Goal: Task Accomplishment & Management: Use online tool/utility

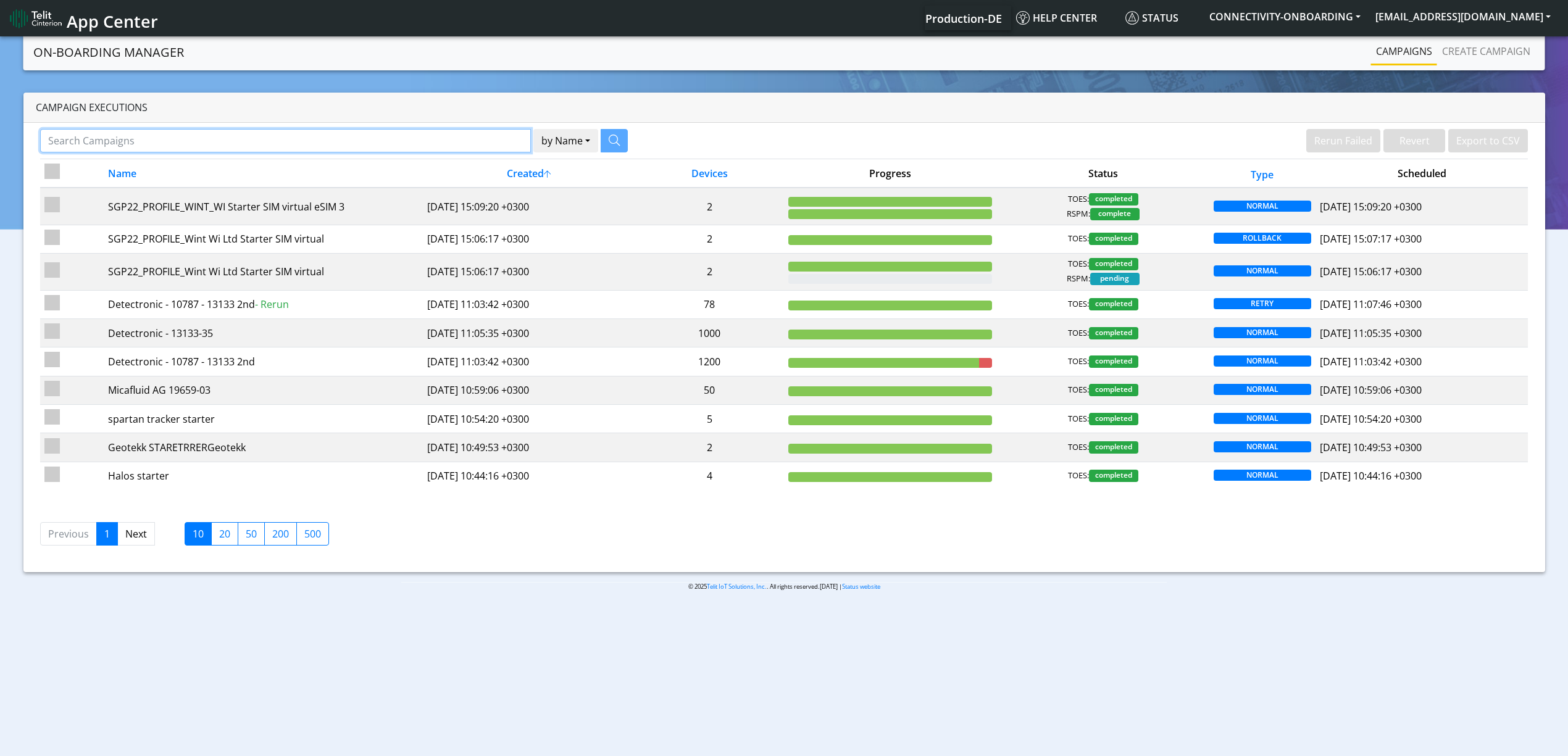
click at [262, 141] on input "Search Campaigns" at bounding box center [285, 141] width 491 height 23
type input "euronet"
click at [606, 141] on button "button" at bounding box center [599, 141] width 27 height 23
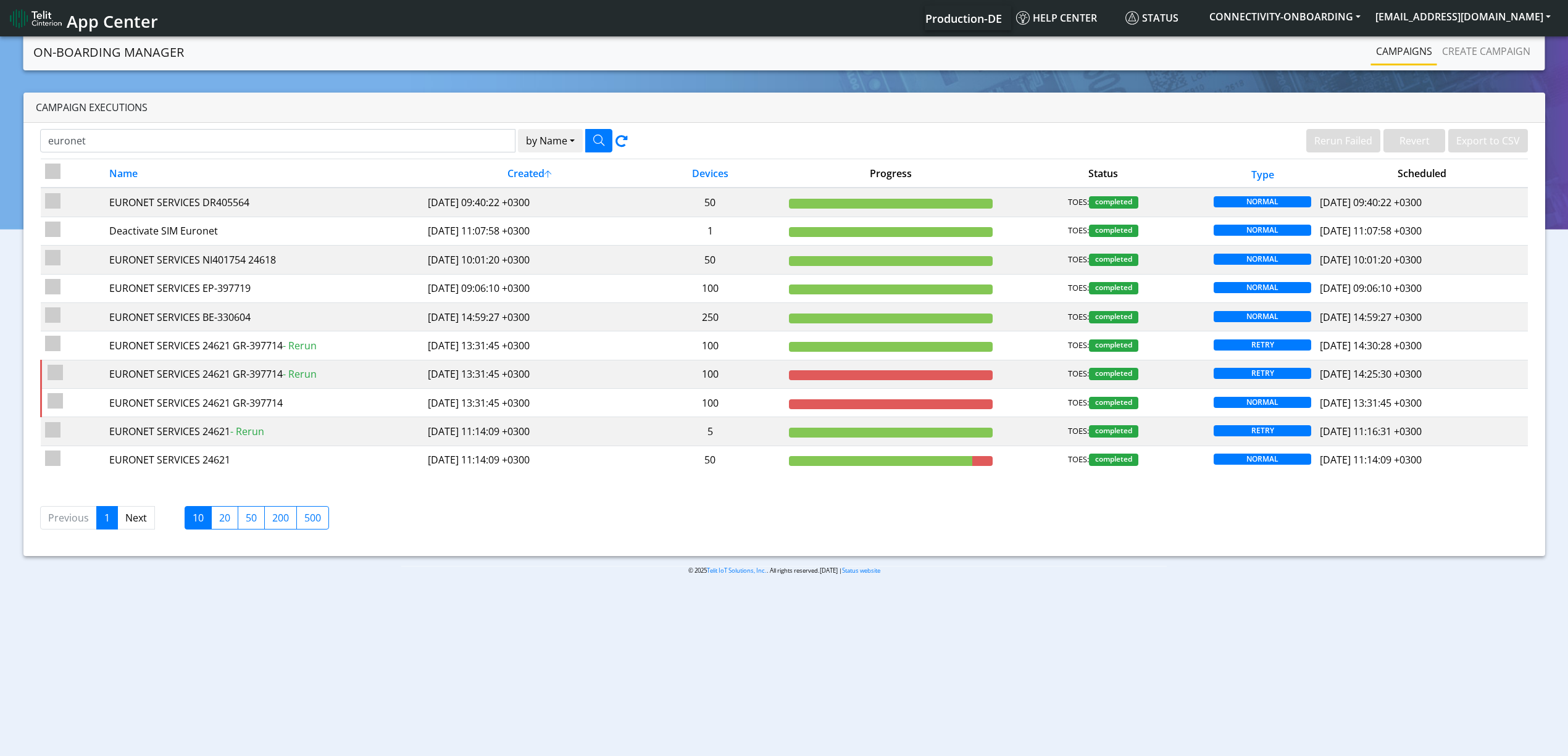
click at [448, 201] on td "2025-09-28 09:40:22 +0300" at bounding box center [530, 202] width 213 height 29
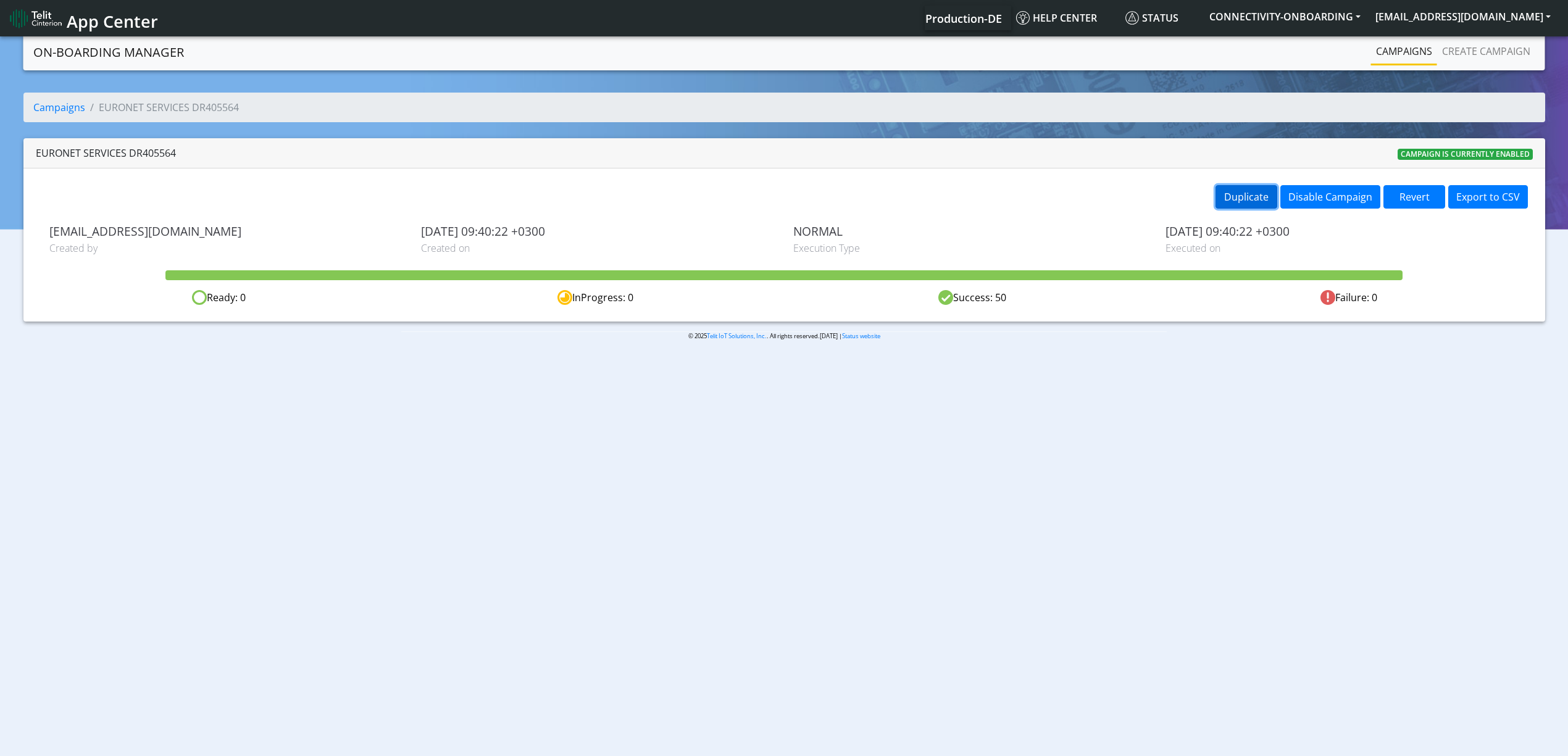
click at [1243, 198] on button "Duplicate" at bounding box center [1247, 197] width 62 height 23
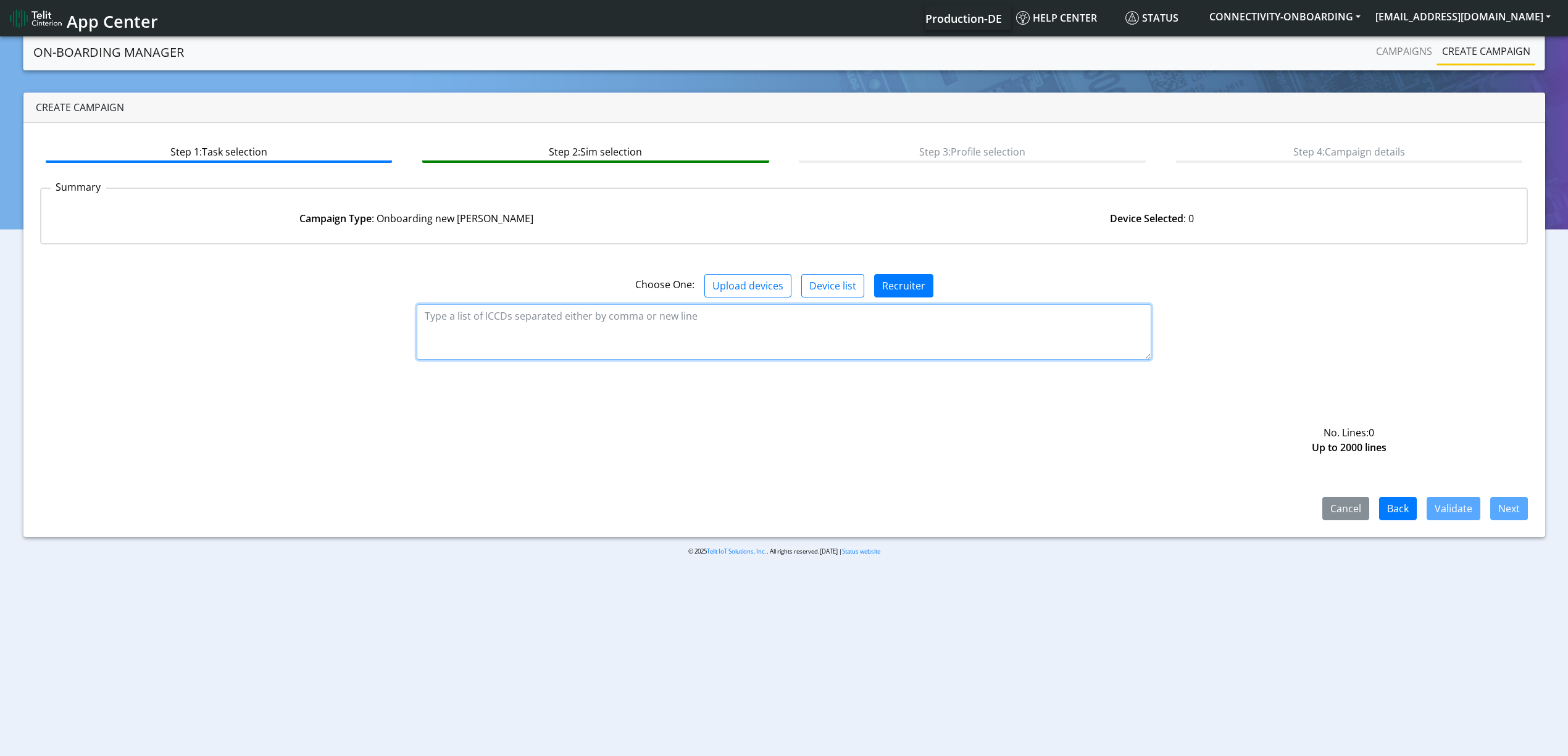
click at [872, 310] on textarea at bounding box center [784, 332] width 735 height 55
paste textarea "89358151000034519739 89358151000034519747 89358151000034519754 8935815100003451…"
type textarea "89358151000034519739 89358151000034519747 89358151000034519754 8935815100003451…"
click at [1463, 496] on div "Cancel Back Validate Next" at bounding box center [784, 449] width 1488 height 142
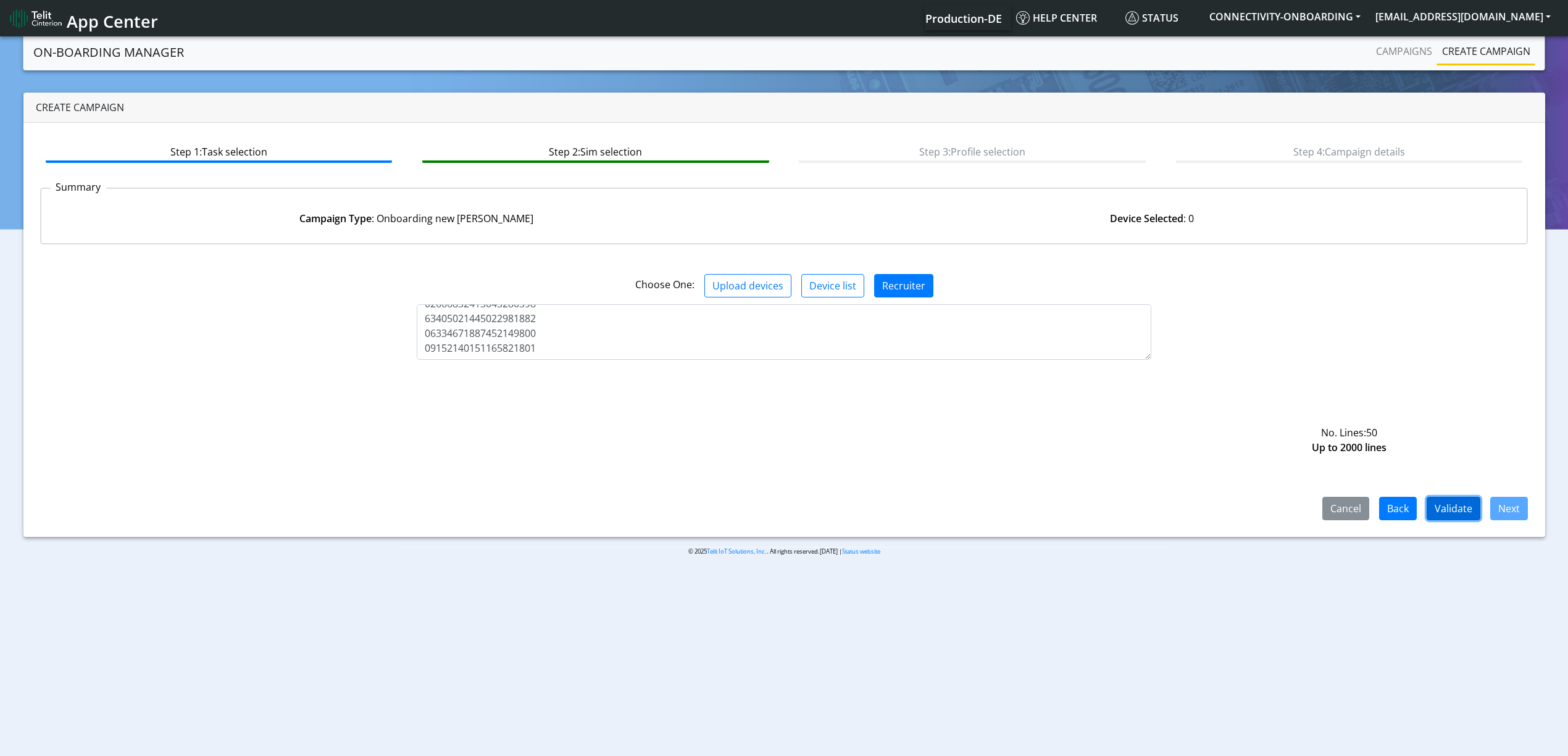
click at [1466, 507] on button "Validate" at bounding box center [1453, 509] width 54 height 23
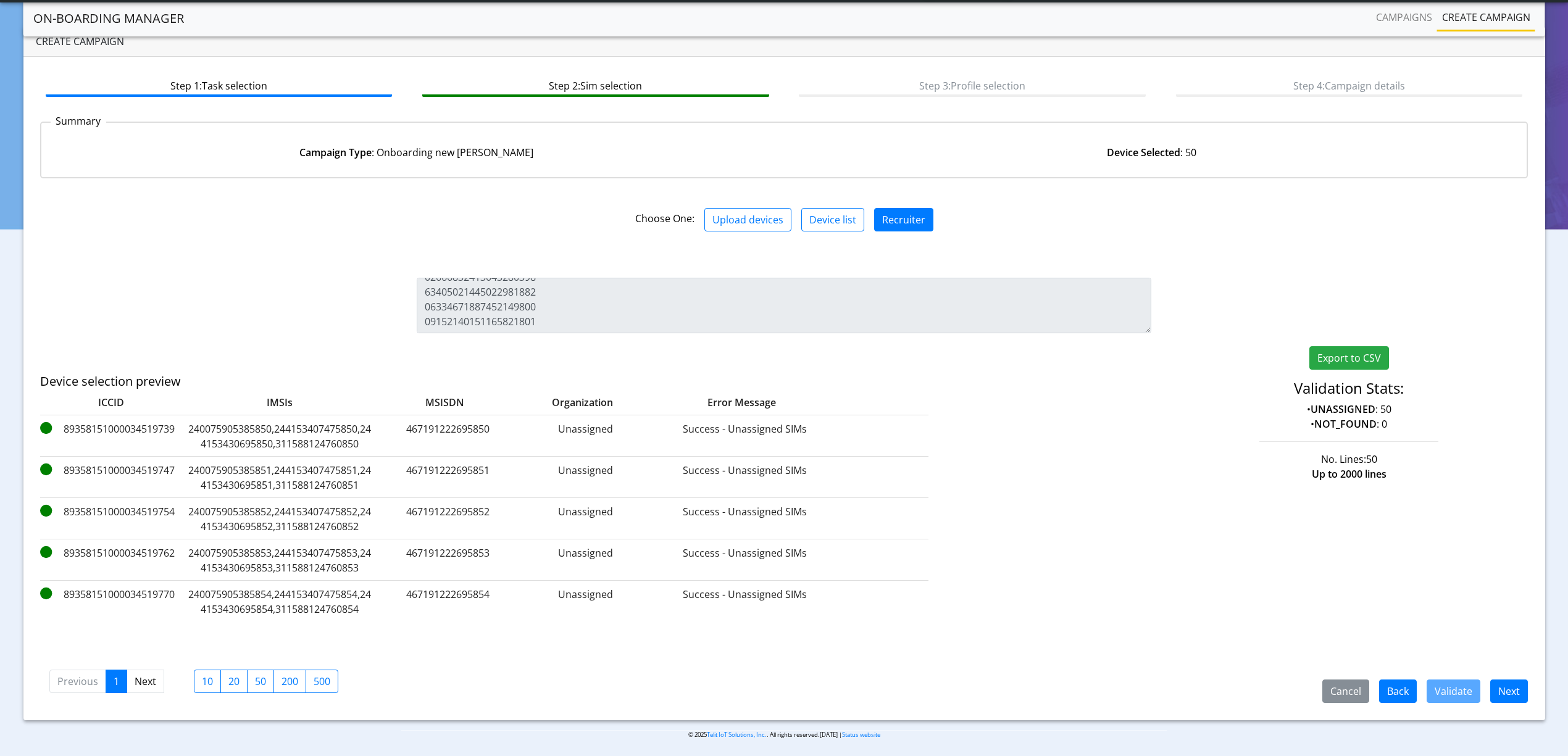
scroll to position [35, 0]
click at [1508, 680] on button "Next" at bounding box center [1509, 689] width 38 height 23
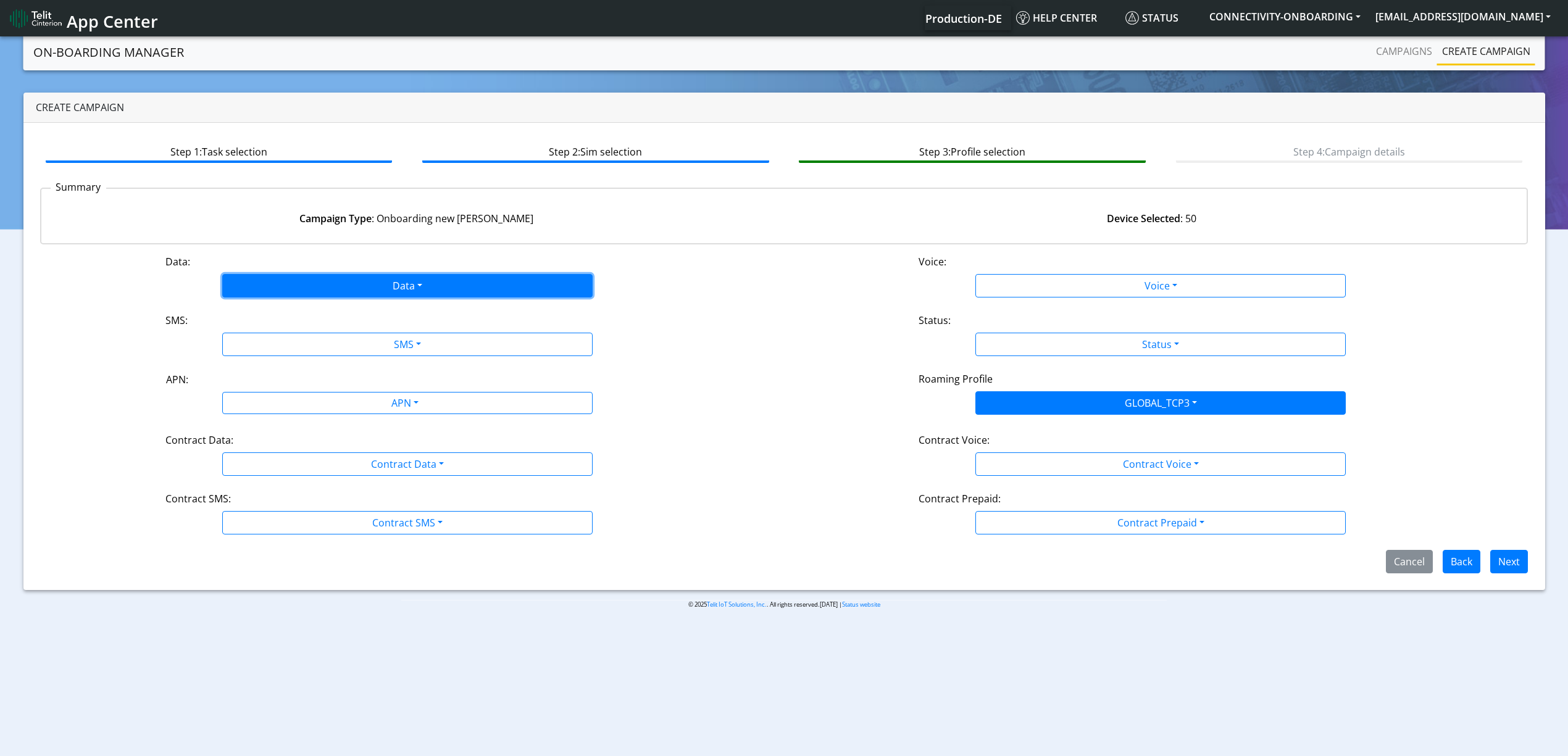
click at [299, 290] on button "Data" at bounding box center [408, 285] width 371 height 23
click at [304, 334] on button "Enabled" at bounding box center [407, 335] width 369 height 20
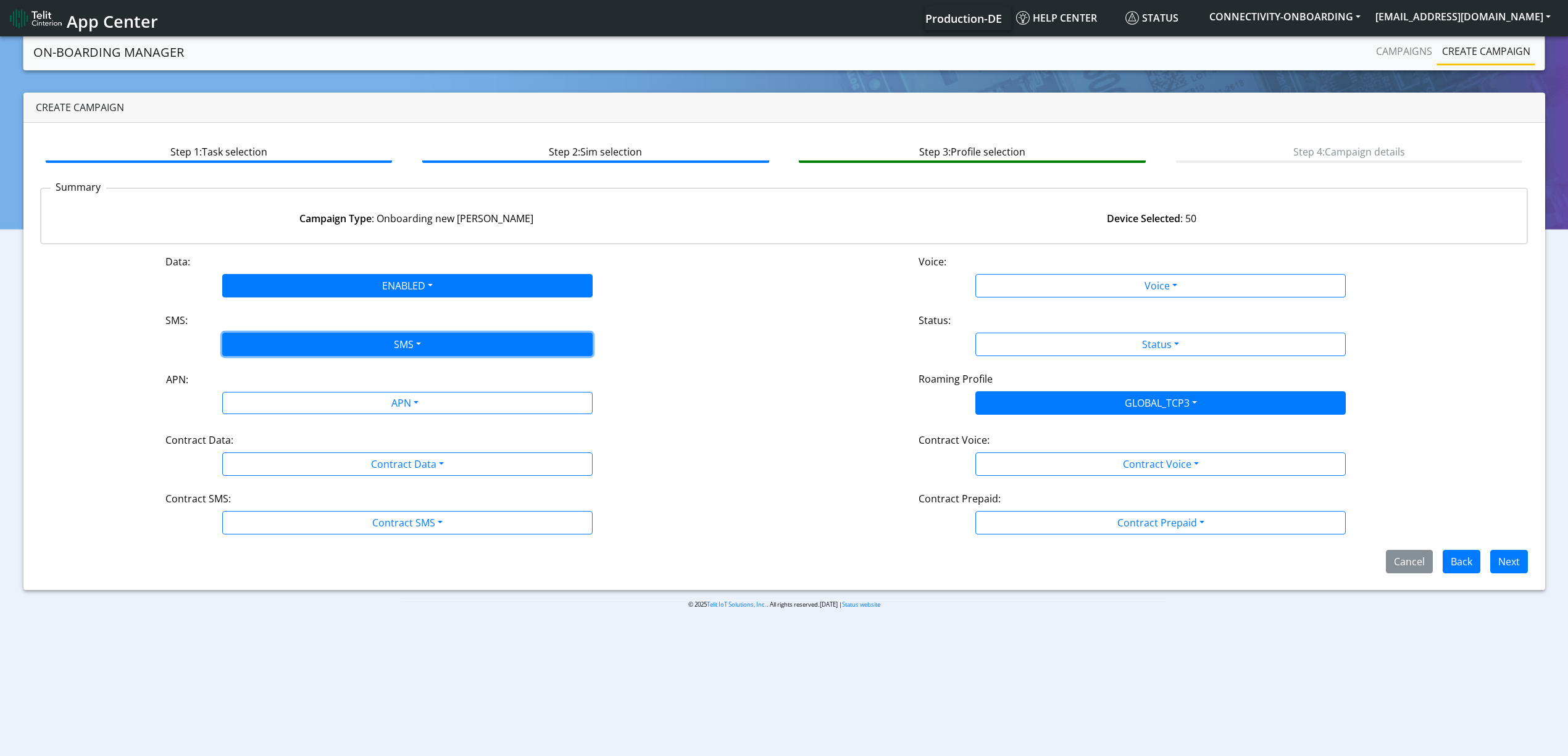
click at [315, 343] on button "SMS" at bounding box center [408, 345] width 371 height 23
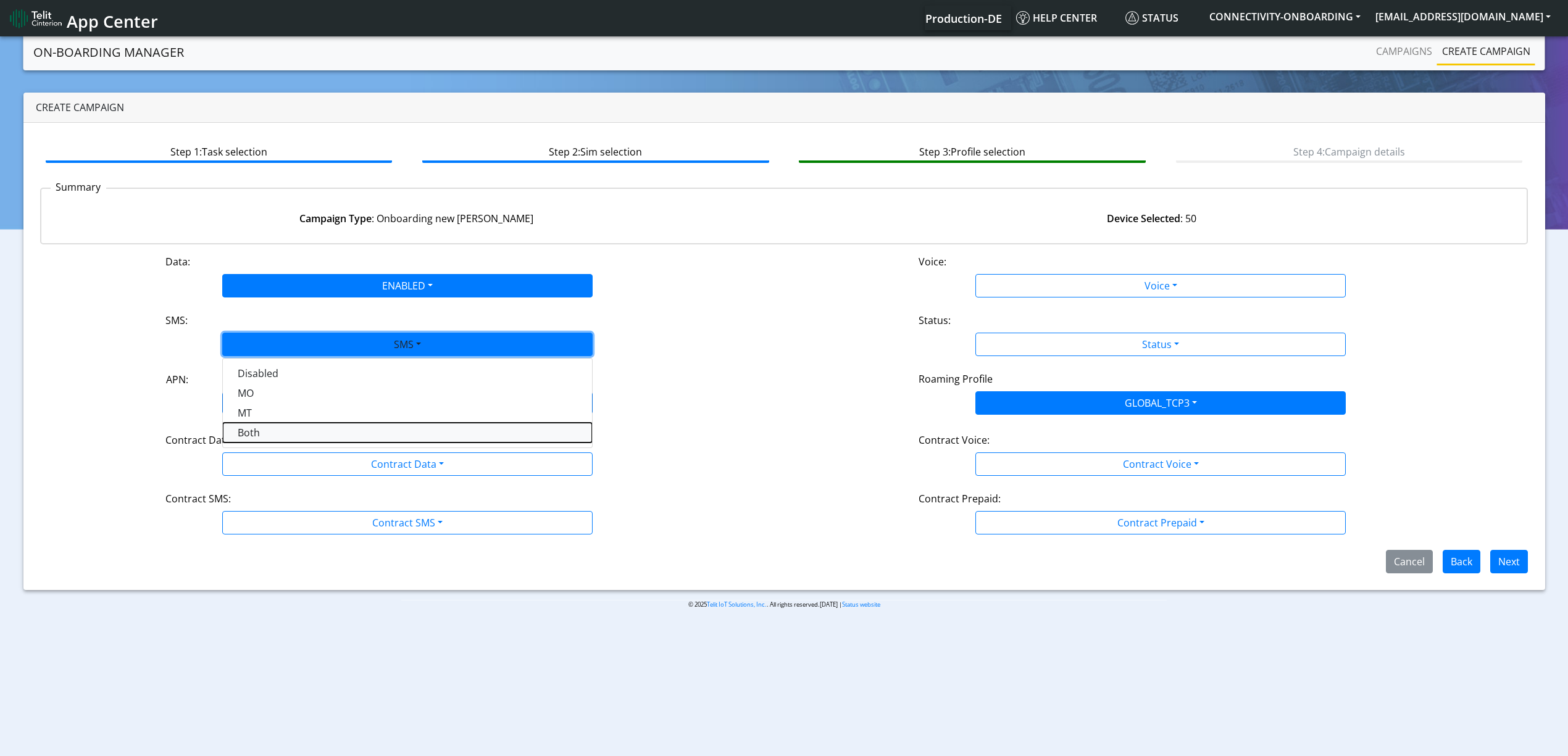
drag, startPoint x: 302, startPoint y: 427, endPoint x: 300, endPoint y: 406, distance: 21.1
click at [301, 427] on button "Both" at bounding box center [407, 433] width 369 height 20
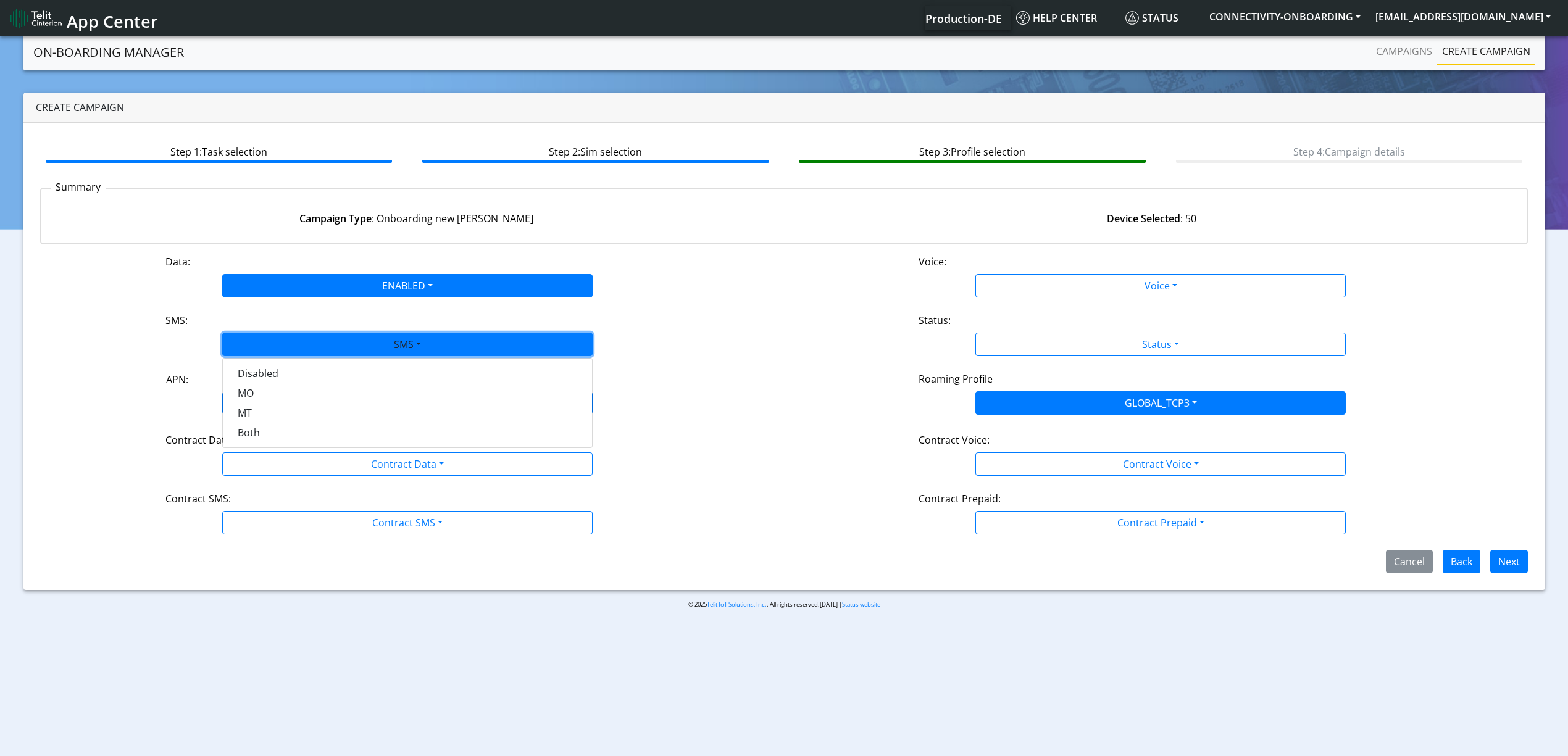
click at [300, 406] on div "APN" at bounding box center [404, 404] width 392 height 24
click at [181, 455] on div "Contract Data Disabled Enabled" at bounding box center [408, 465] width 502 height 23
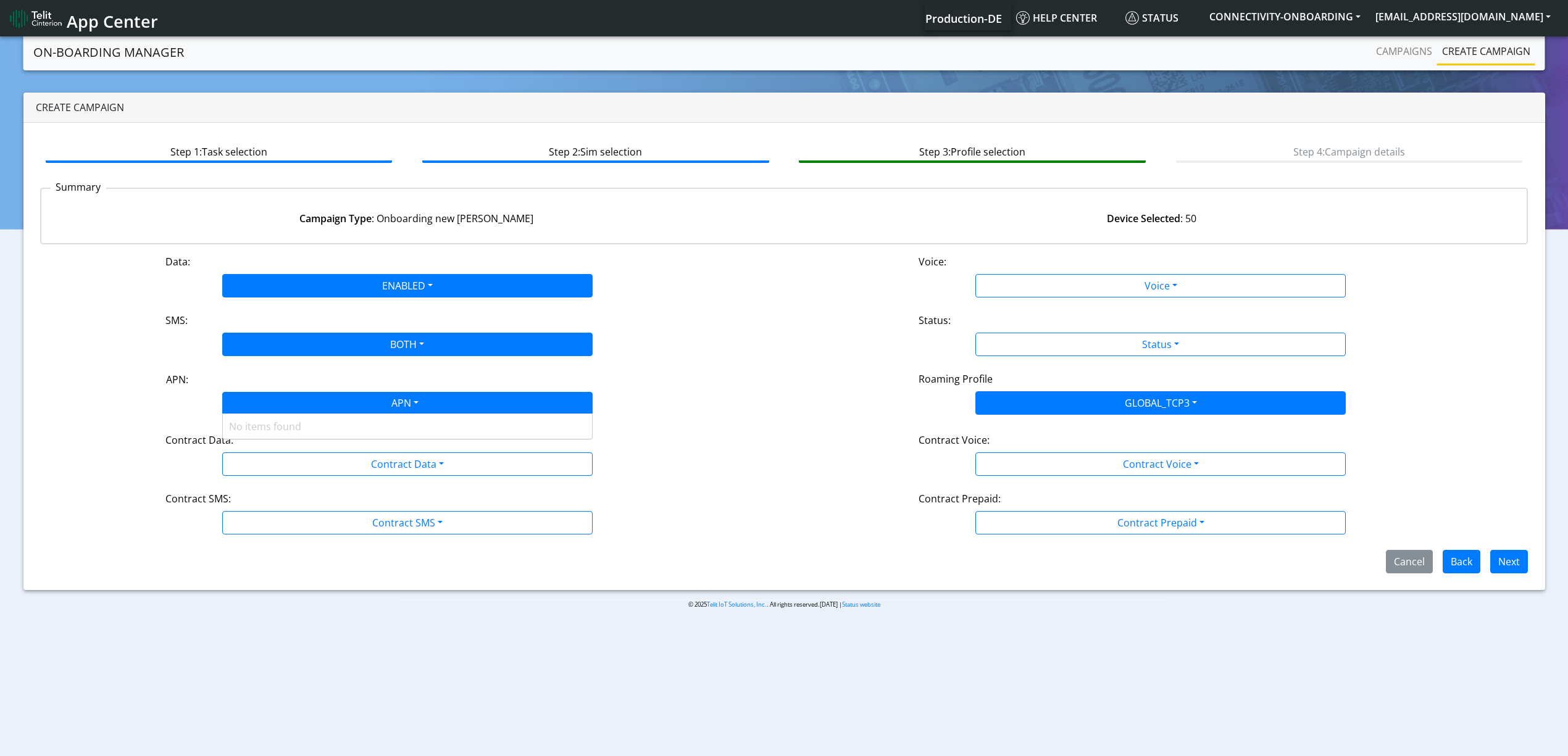
click at [258, 409] on div "APN" at bounding box center [404, 404] width 392 height 24
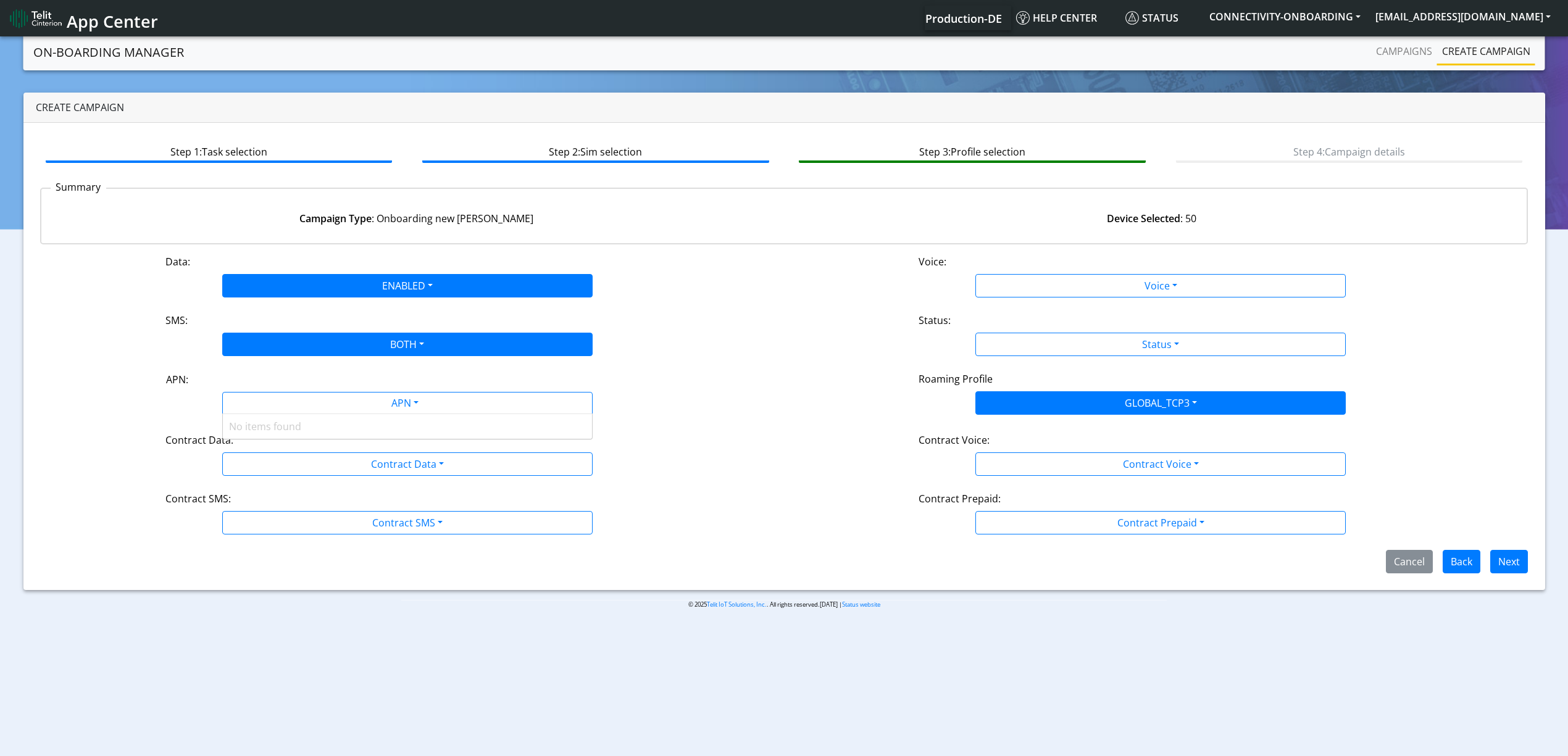
click at [267, 426] on div "No items found" at bounding box center [407, 427] width 369 height 25
click at [187, 450] on div "Contract Data:" at bounding box center [408, 443] width 502 height 20
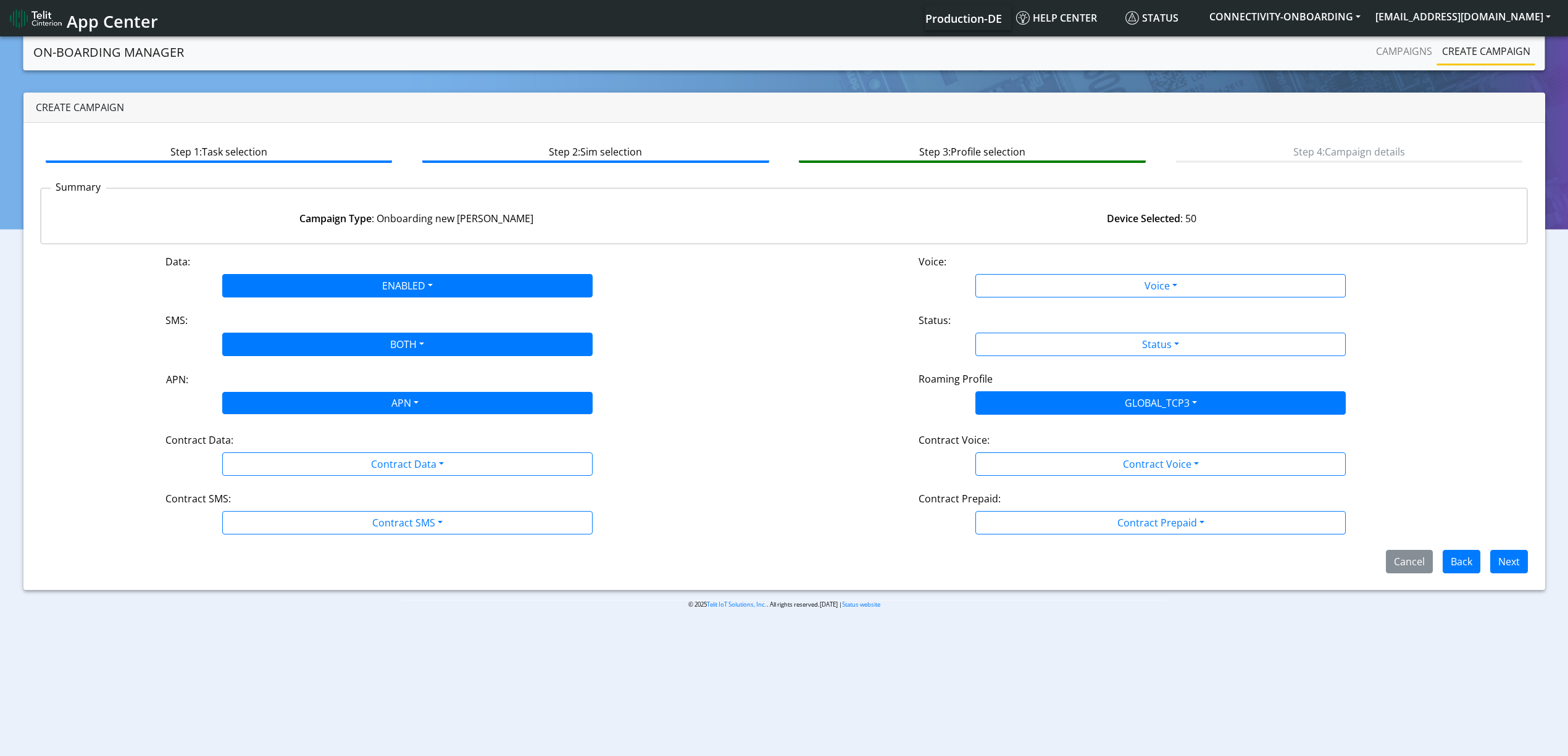
click at [286, 406] on div "APN" at bounding box center [404, 404] width 392 height 24
click at [502, 395] on div "APN" at bounding box center [404, 404] width 392 height 24
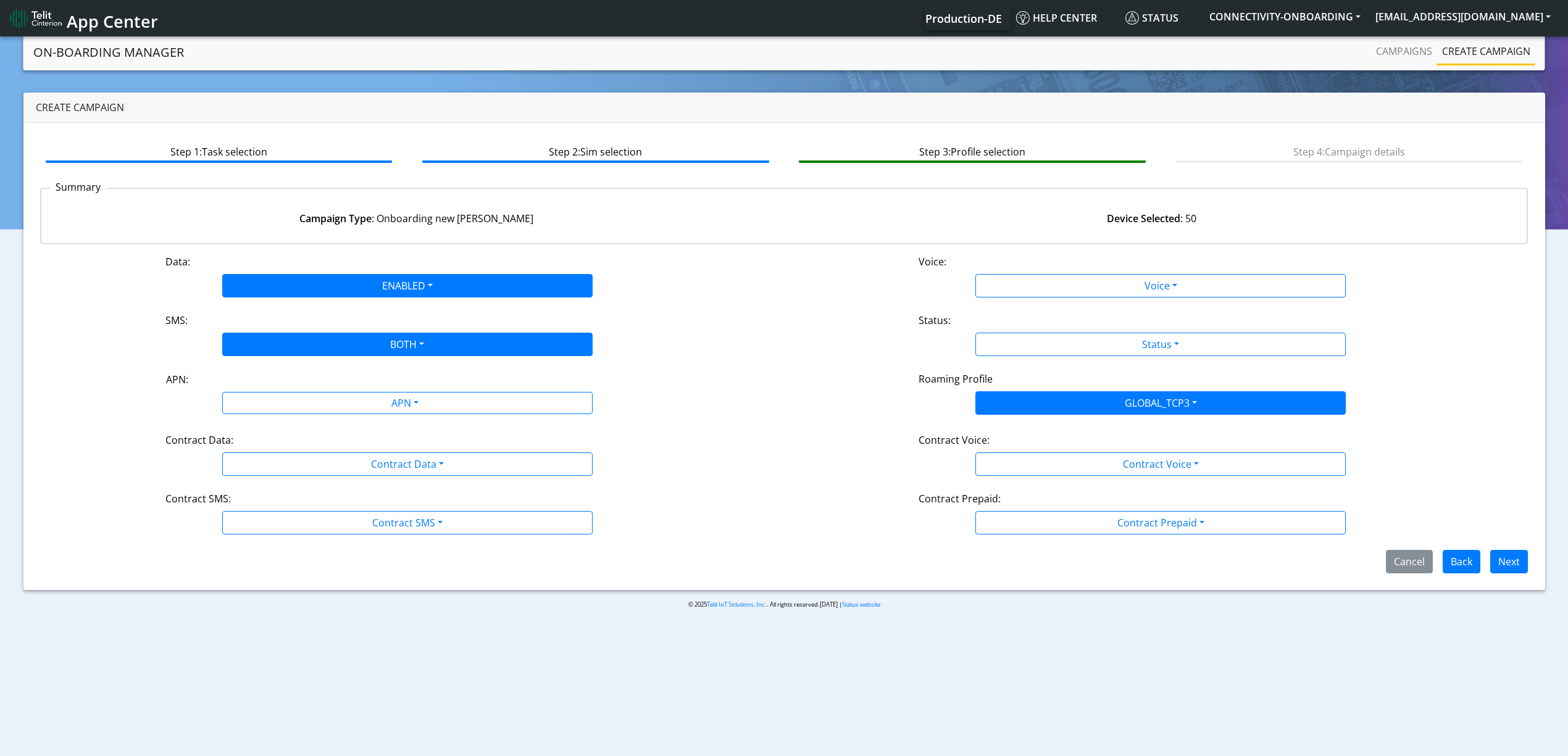
click at [642, 390] on div "APN:" at bounding box center [407, 383] width 501 height 20
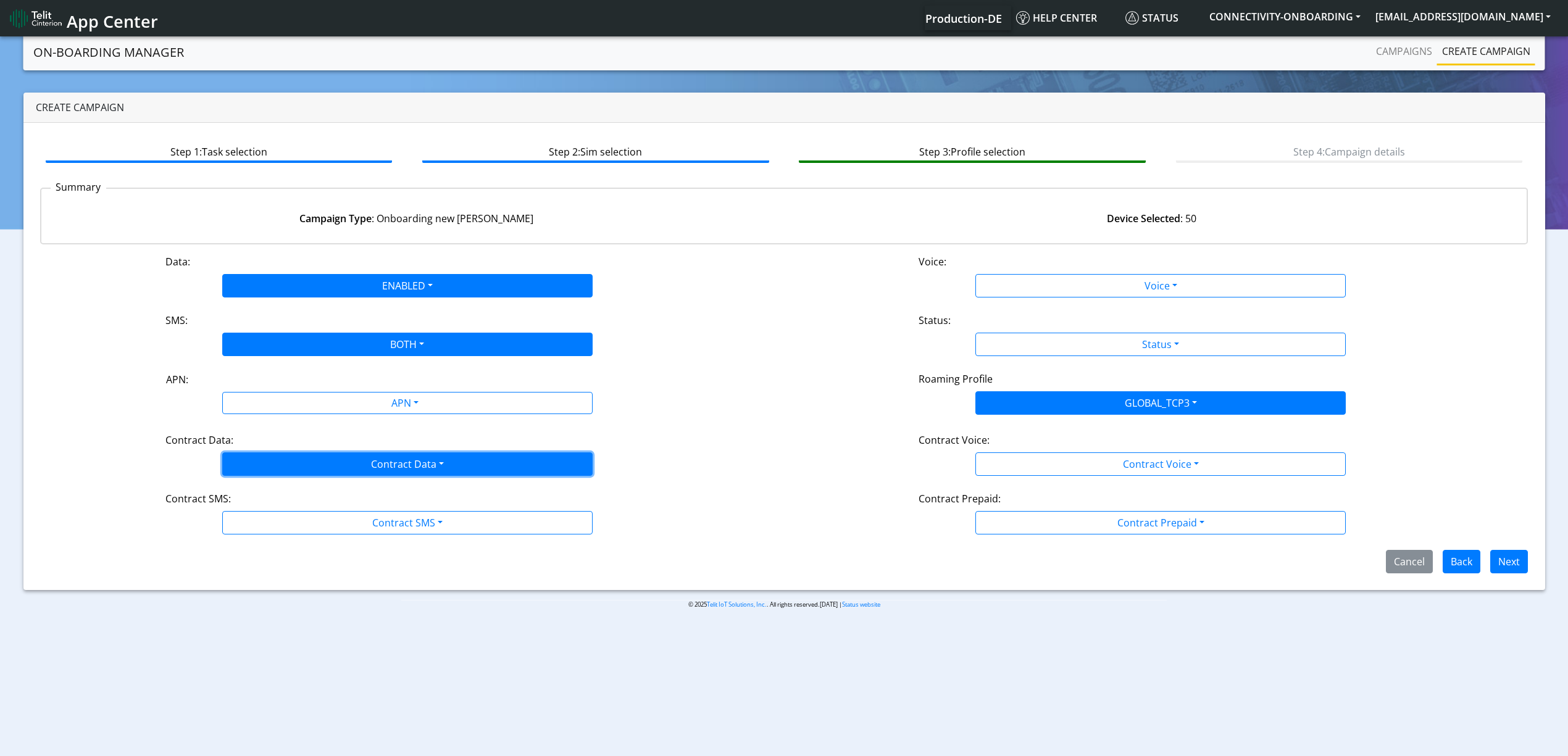
click at [475, 470] on button "Contract Data" at bounding box center [408, 465] width 371 height 23
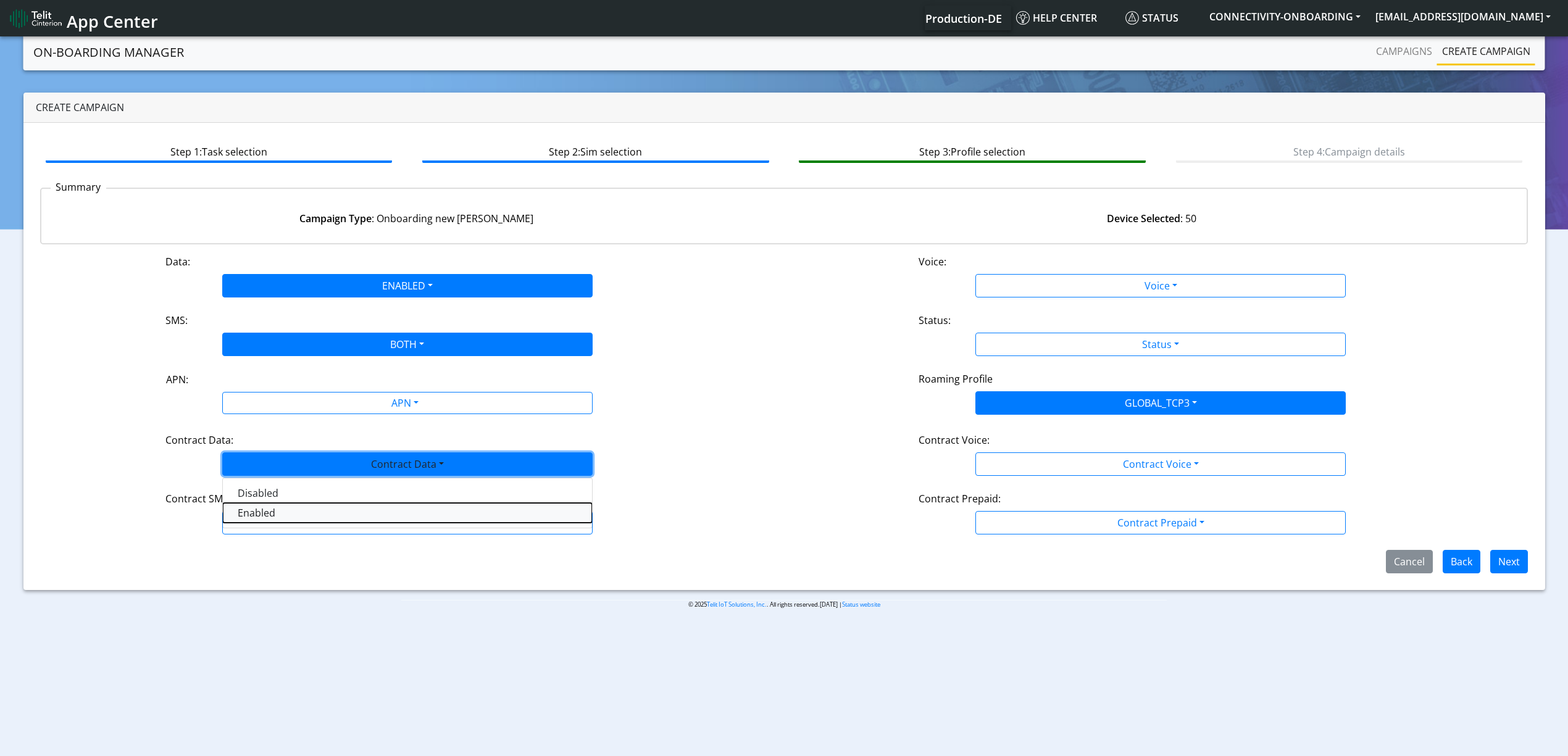
click at [398, 503] on Dataenabled-dropdown "Enabled" at bounding box center [407, 513] width 369 height 20
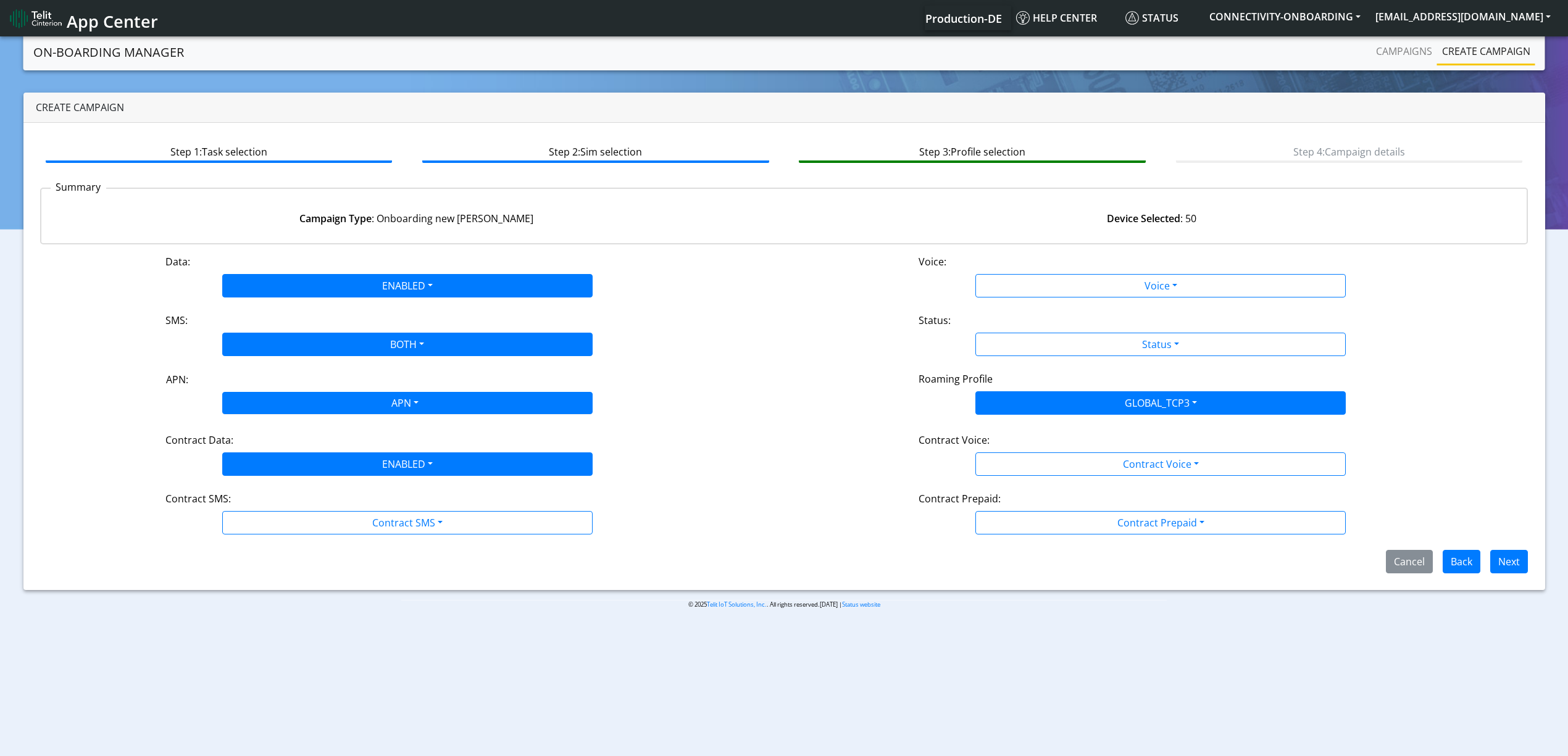
click at [405, 406] on div "APN" at bounding box center [404, 404] width 392 height 24
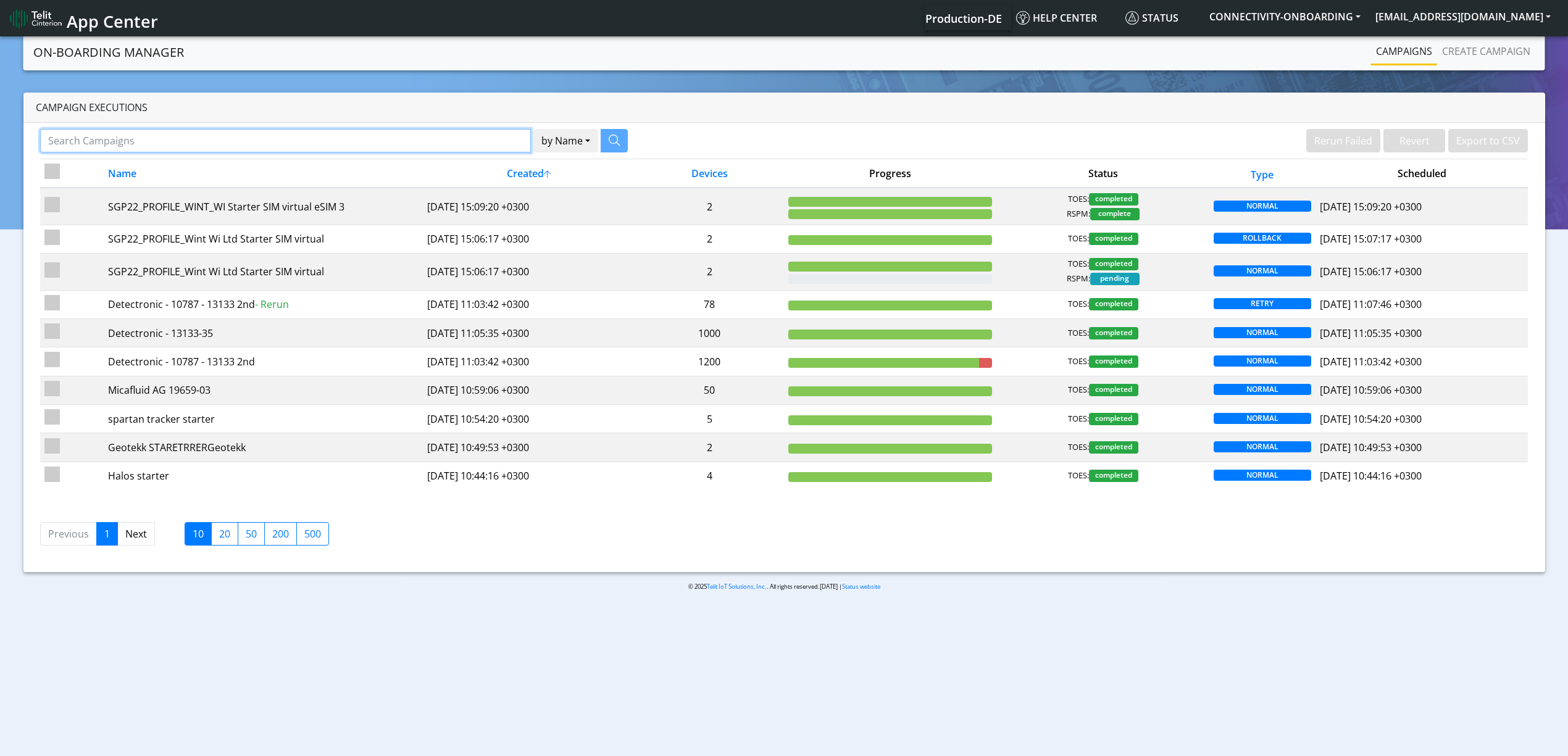
click at [326, 144] on input "Search Campaigns" at bounding box center [285, 141] width 491 height 23
type input "euronet"
click at [596, 140] on icon "button" at bounding box center [599, 140] width 11 height 11
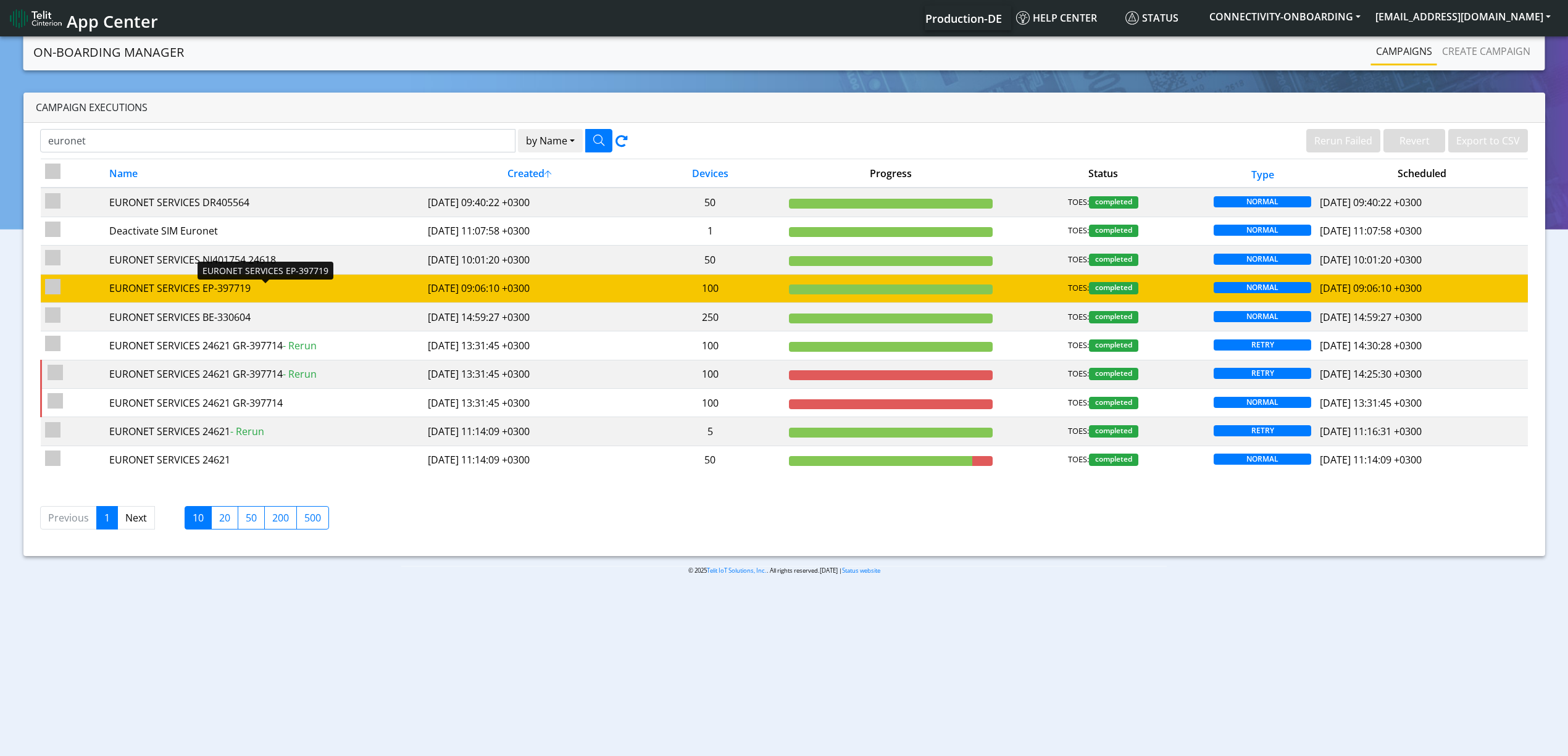
click at [287, 295] on div "EURONET SERVICES EP-397719" at bounding box center [265, 289] width 310 height 15
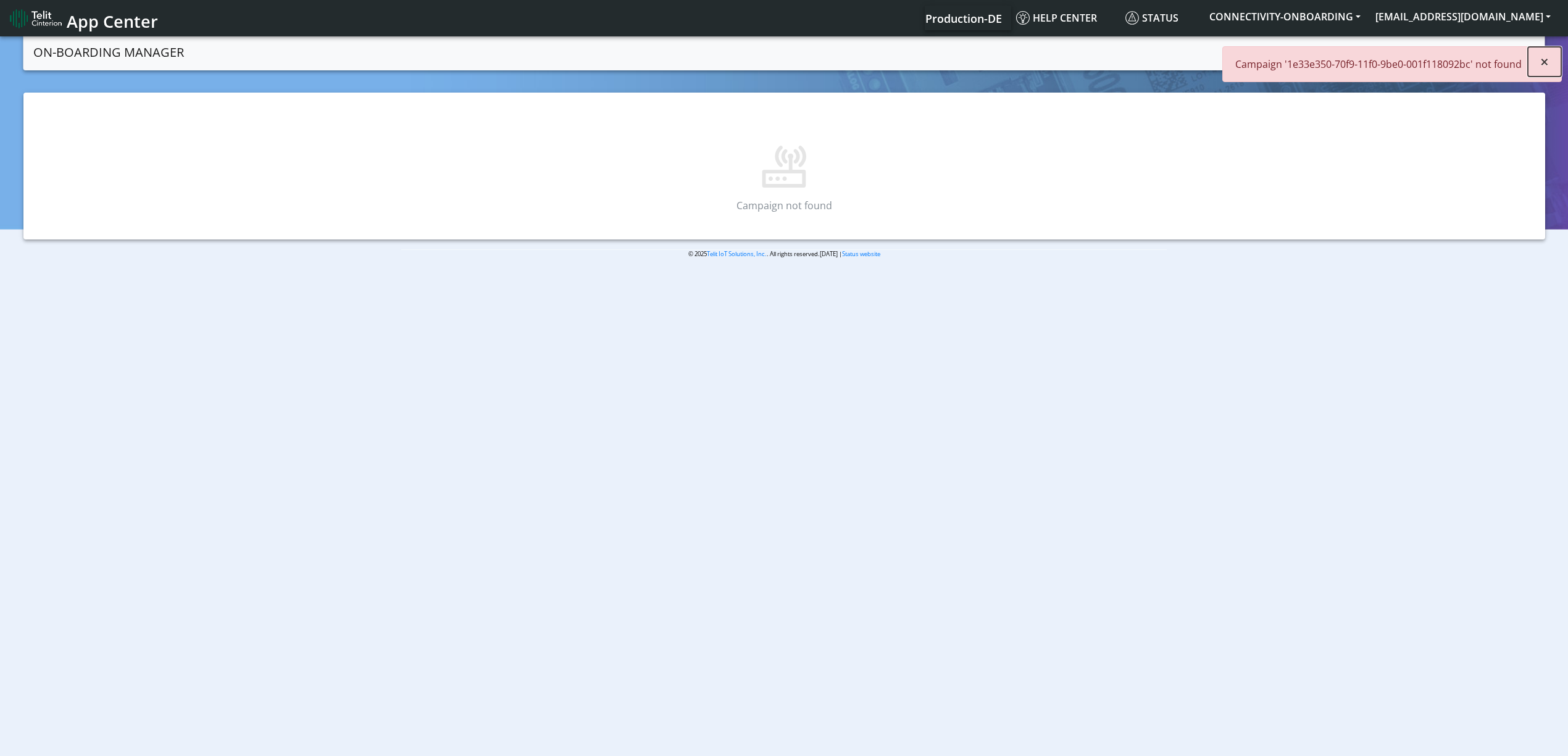
click at [1535, 63] on button "×" at bounding box center [1545, 61] width 33 height 29
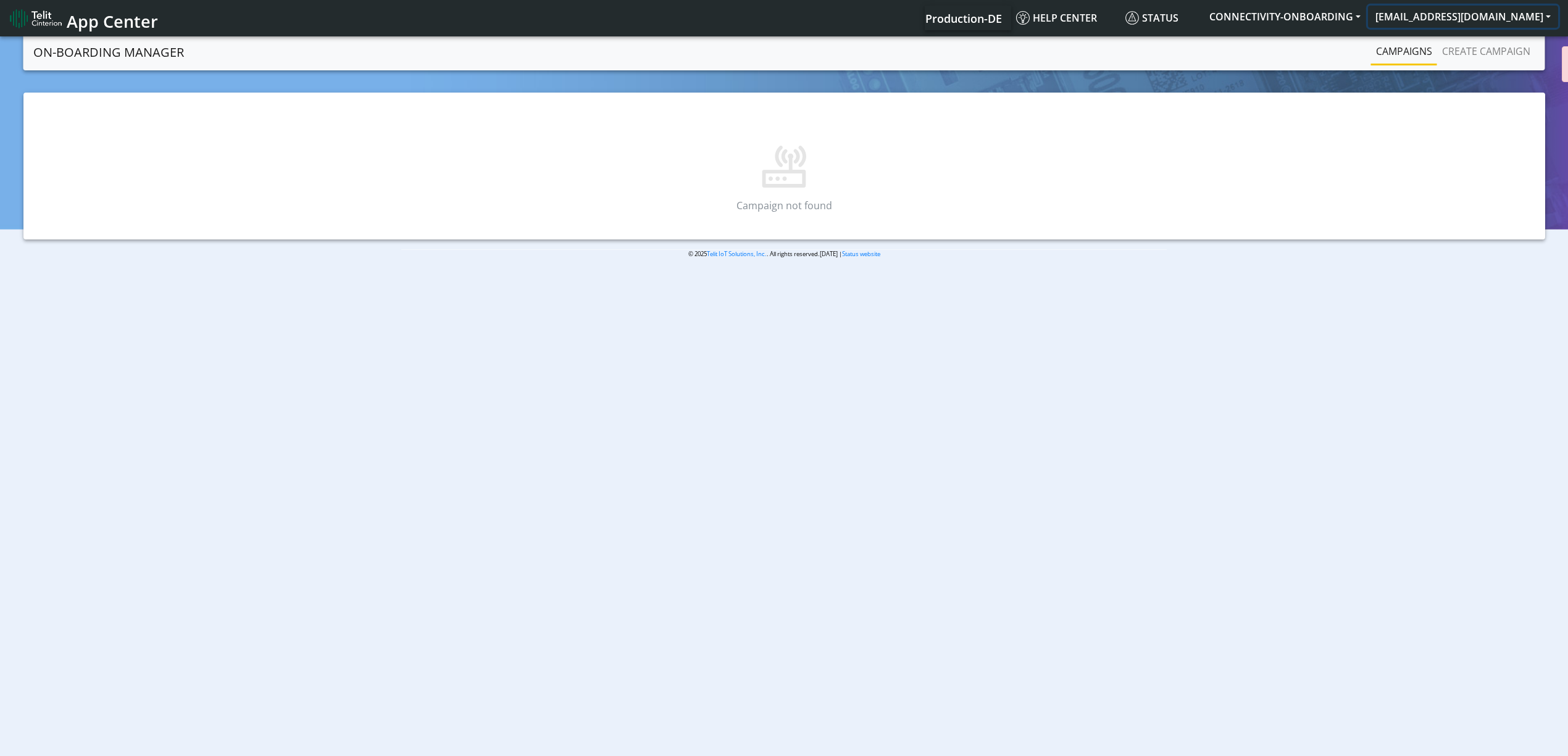
click at [1503, 23] on button "[EMAIL_ADDRESS][DOMAIN_NAME]" at bounding box center [1463, 17] width 190 height 23
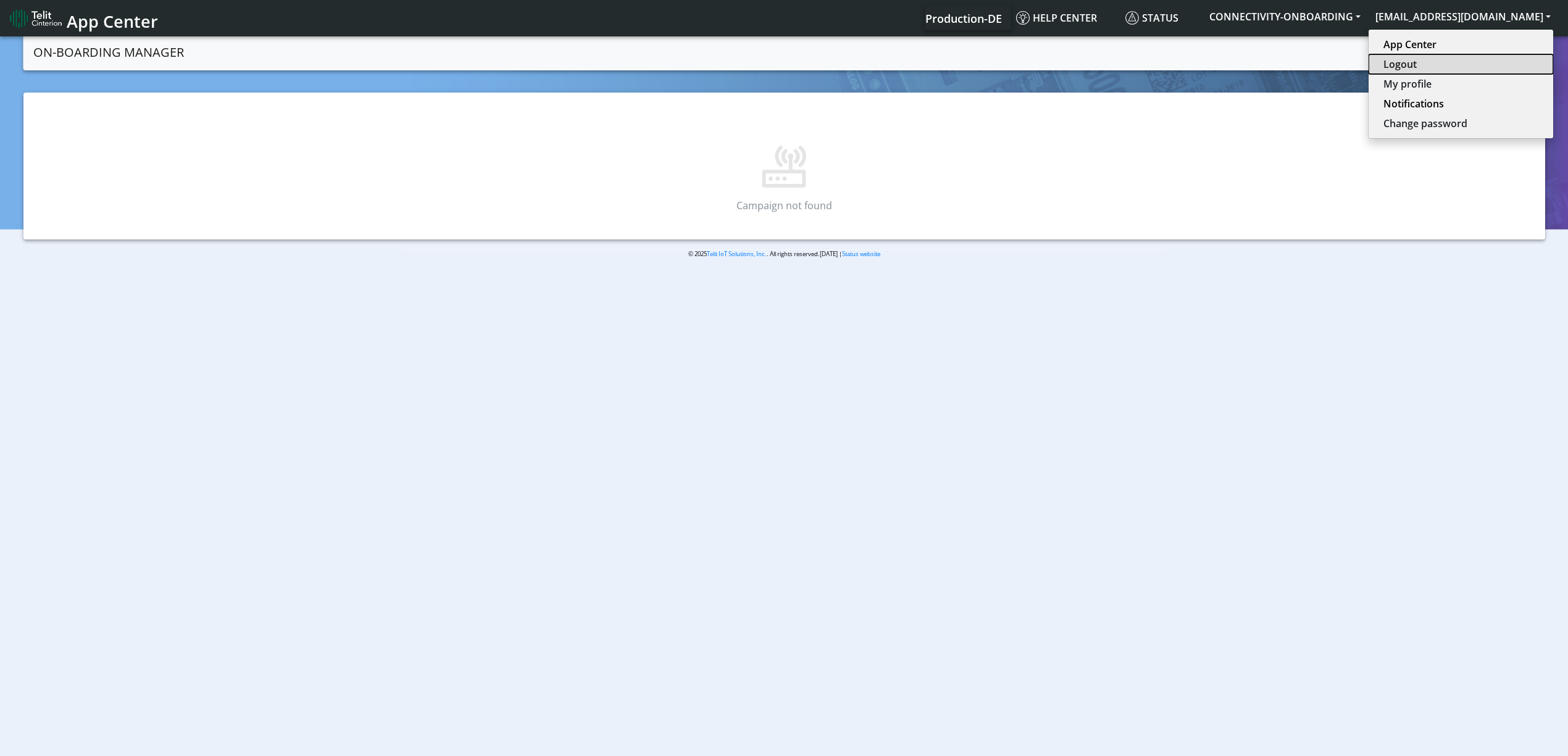
click at [1472, 60] on button "Logout" at bounding box center [1461, 64] width 185 height 20
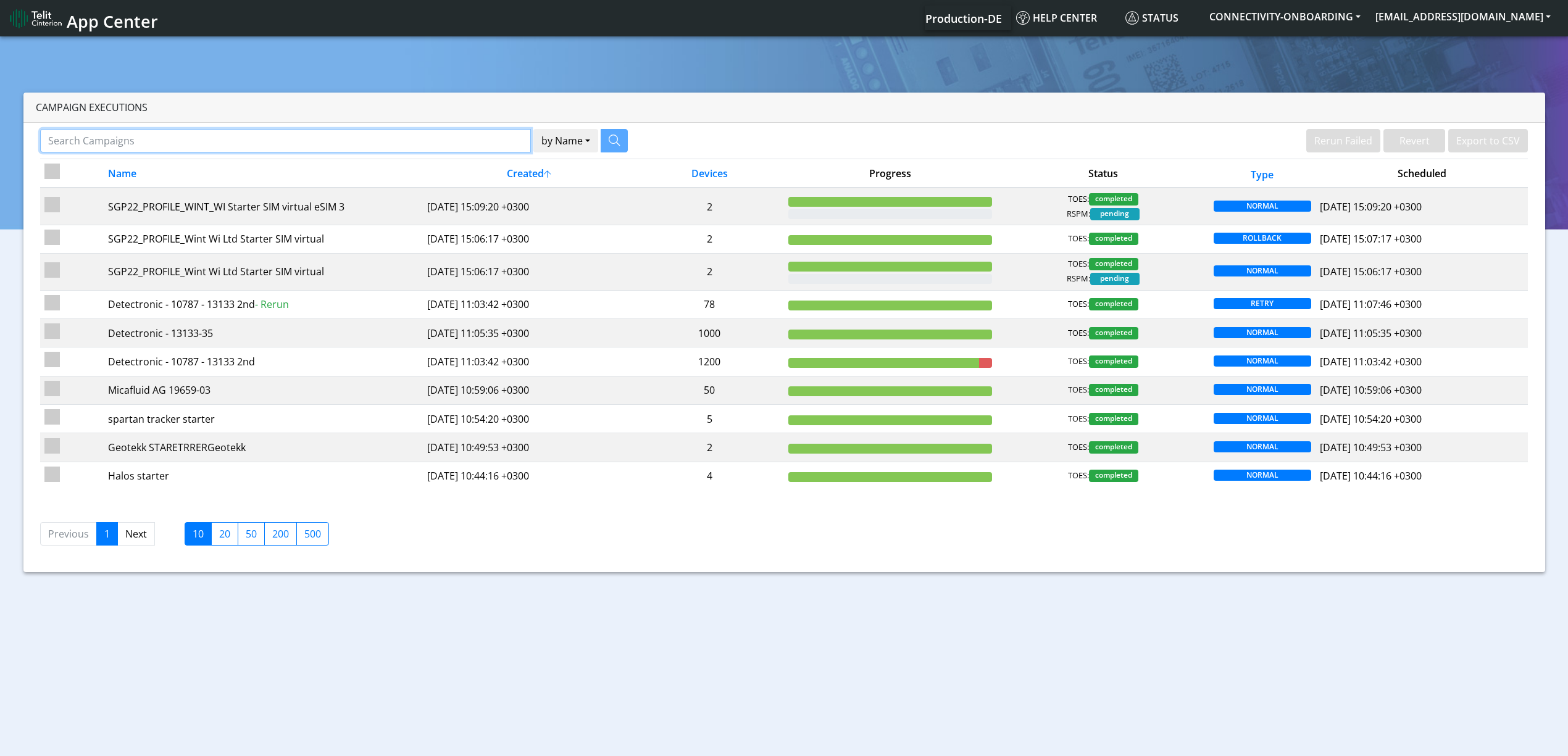
click at [192, 141] on input "Search Campaigns" at bounding box center [285, 141] width 491 height 23
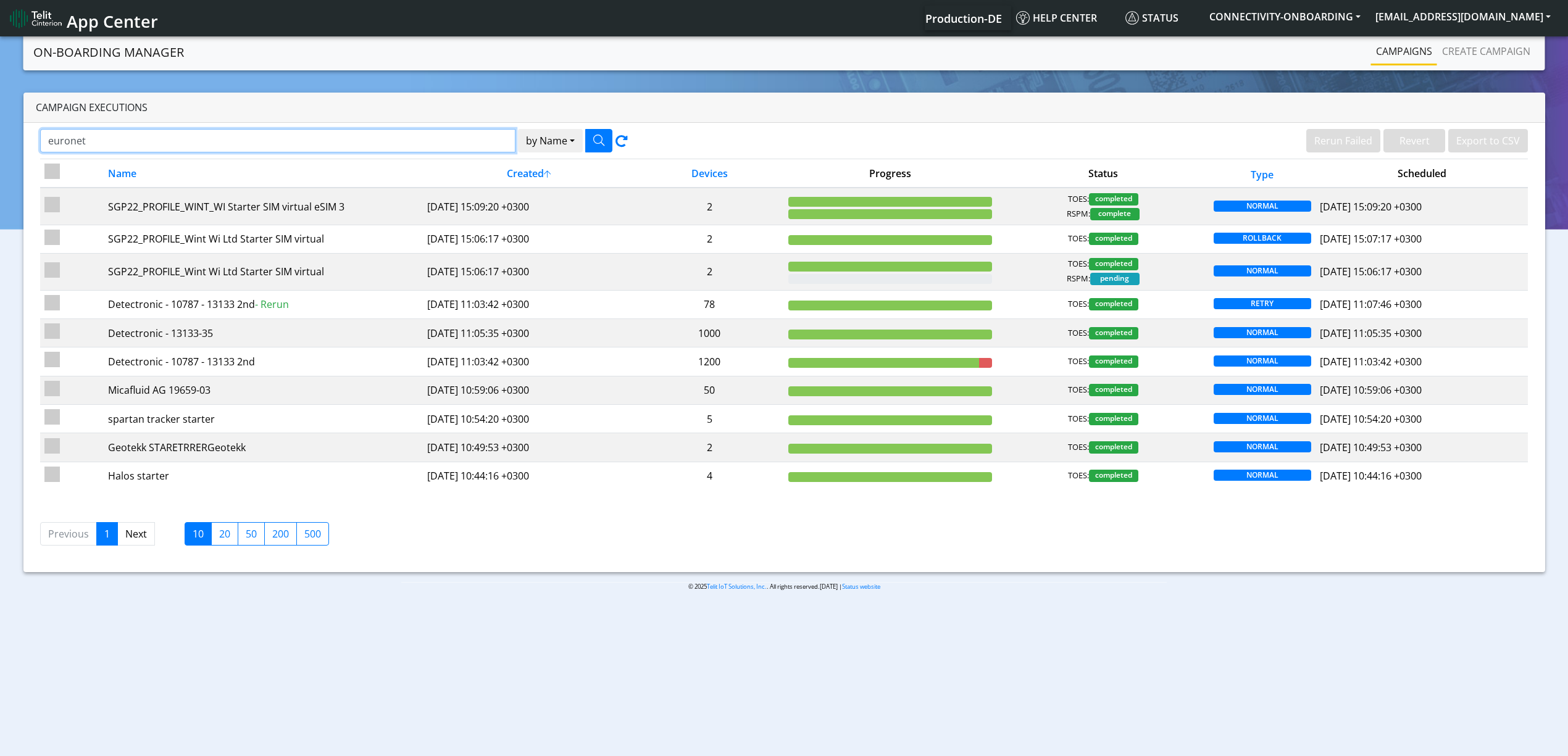
type input "euronet"
click at [590, 138] on button "button" at bounding box center [599, 141] width 27 height 23
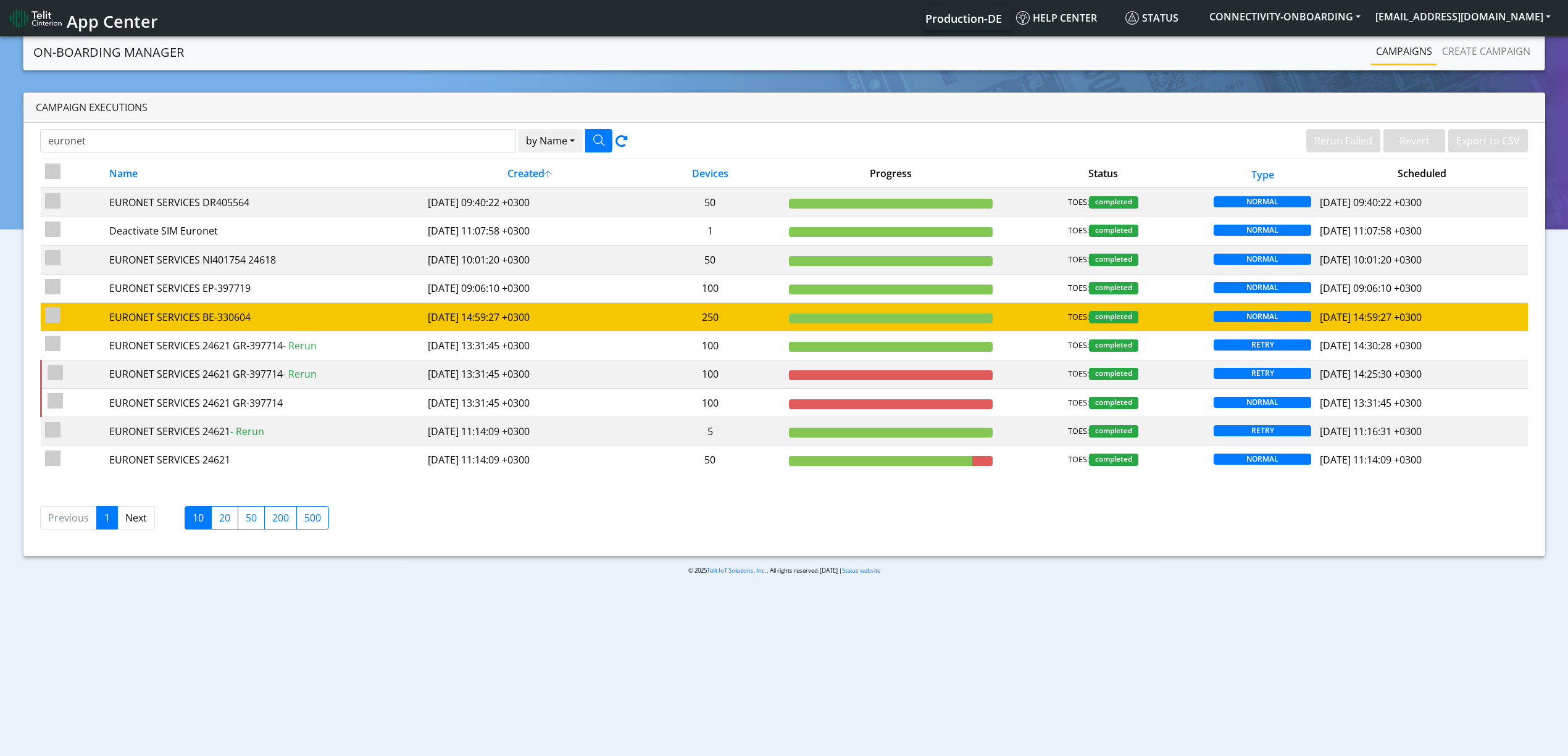
click at [324, 331] on td "EURONET SERVICES BE-330604" at bounding box center [264, 316] width 319 height 28
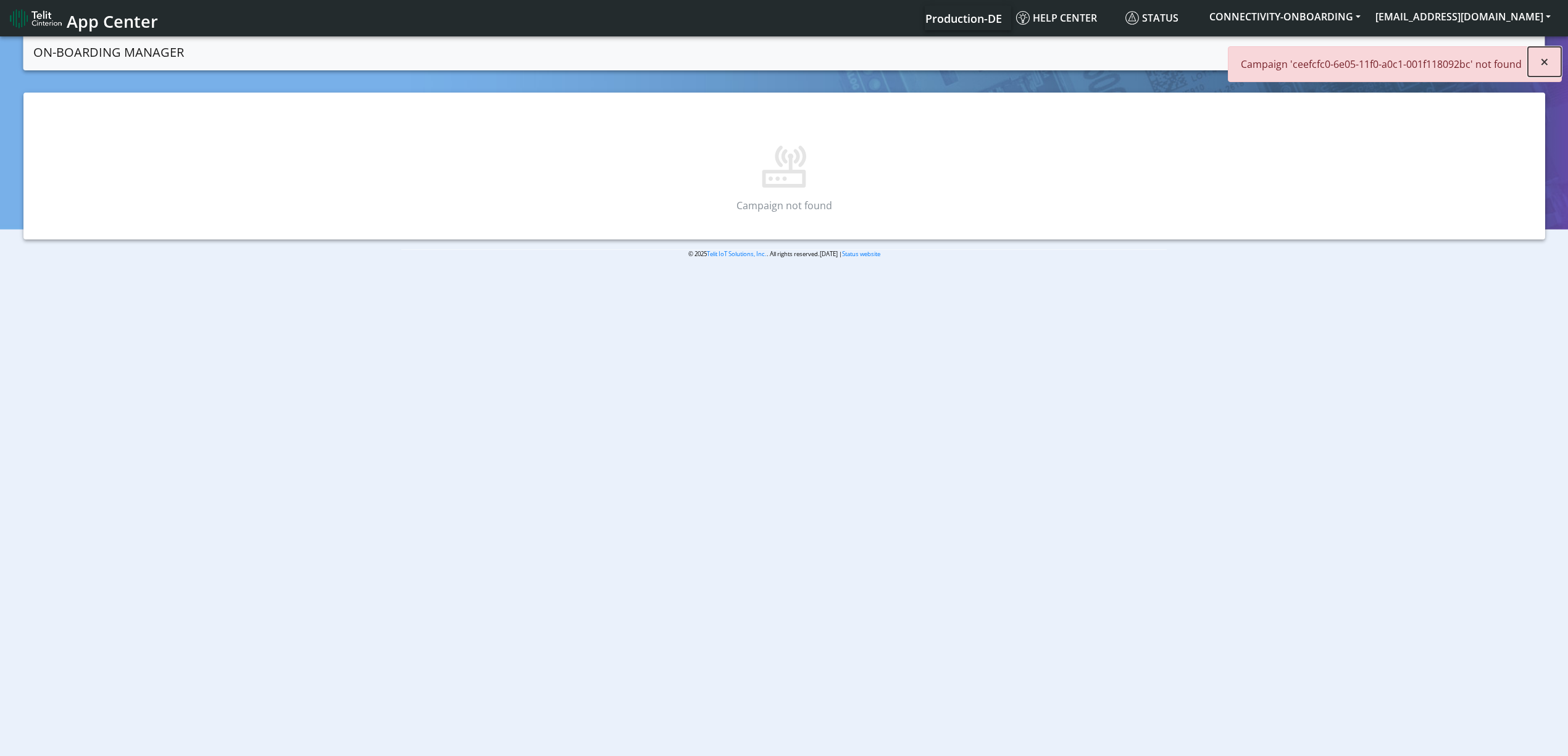
click at [1545, 58] on span "×" at bounding box center [1545, 61] width 8 height 20
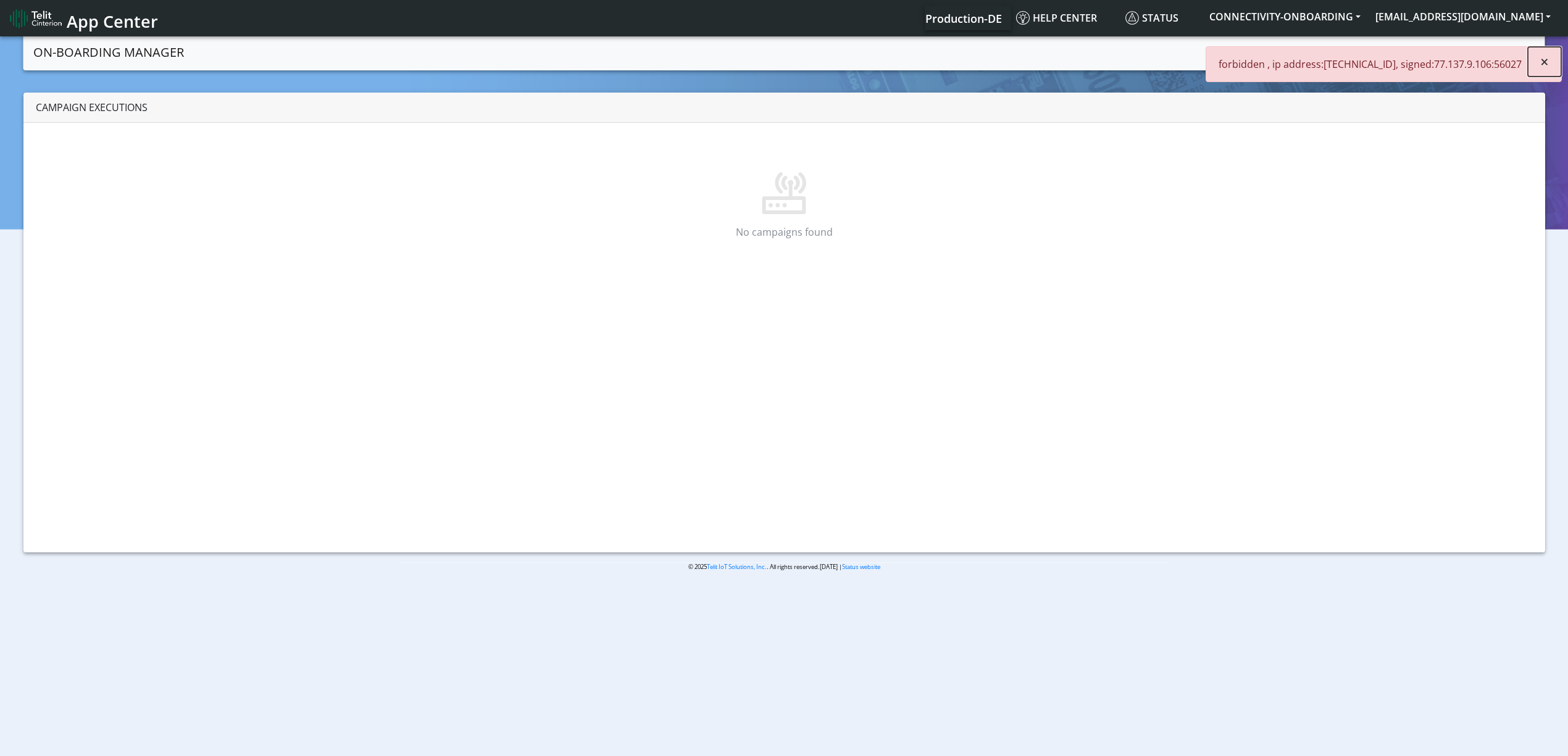
click at [1539, 63] on button "×" at bounding box center [1545, 61] width 33 height 29
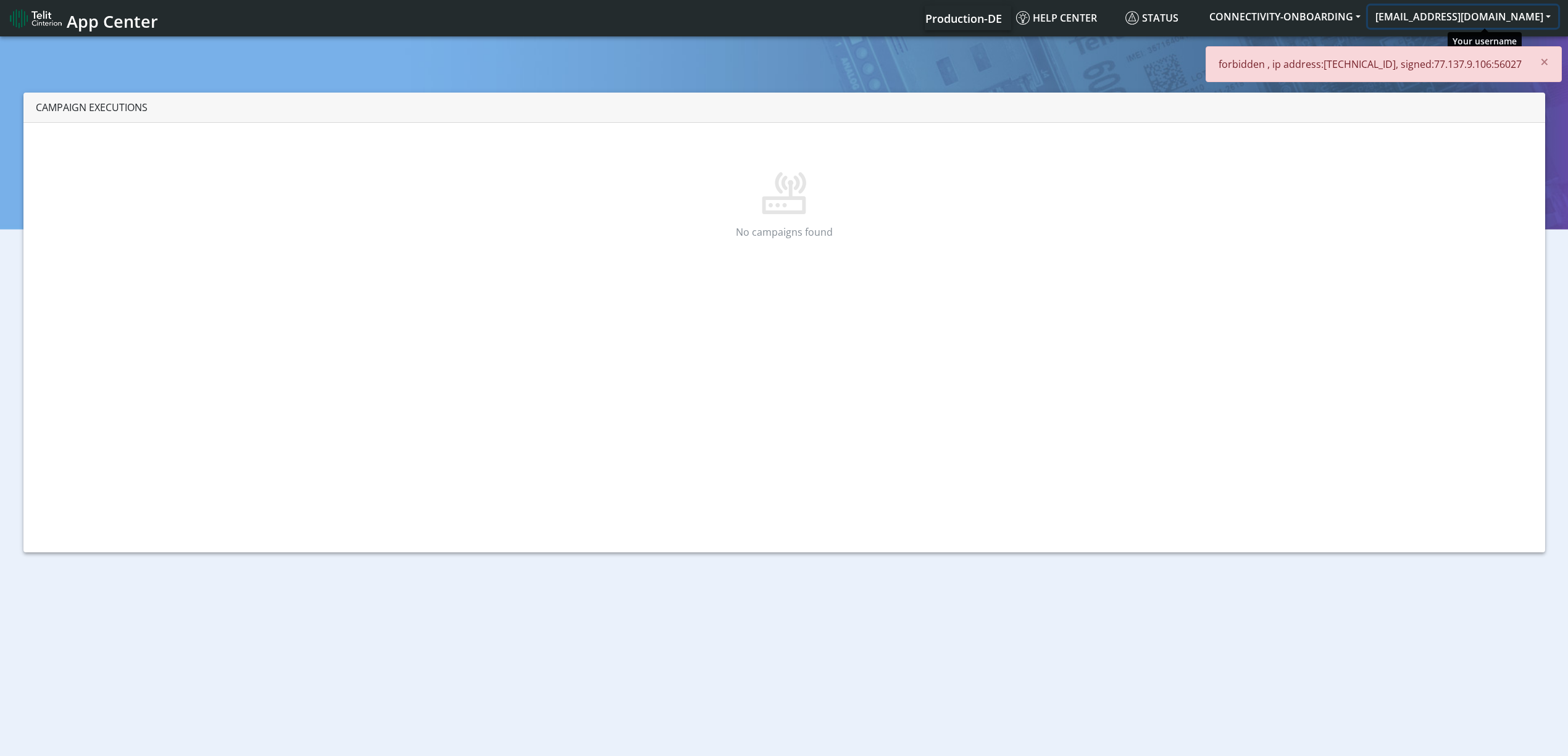
click at [1493, 23] on button "[EMAIL_ADDRESS][DOMAIN_NAME]" at bounding box center [1463, 17] width 190 height 23
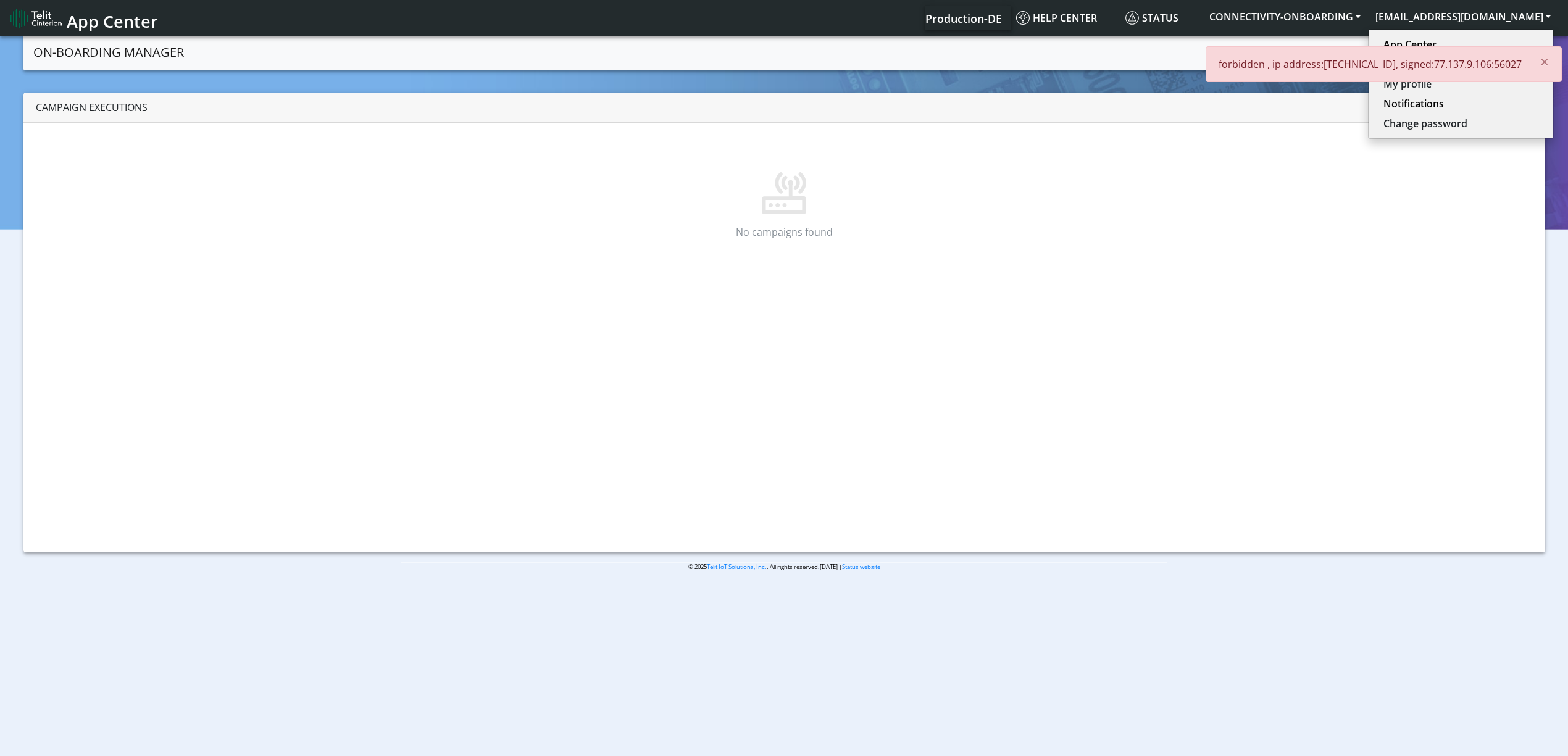
click at [1458, 67] on p "forbidden , ip address:[TECHNICAL_ID], signed:77.137.9.106:56027" at bounding box center [1370, 64] width 303 height 15
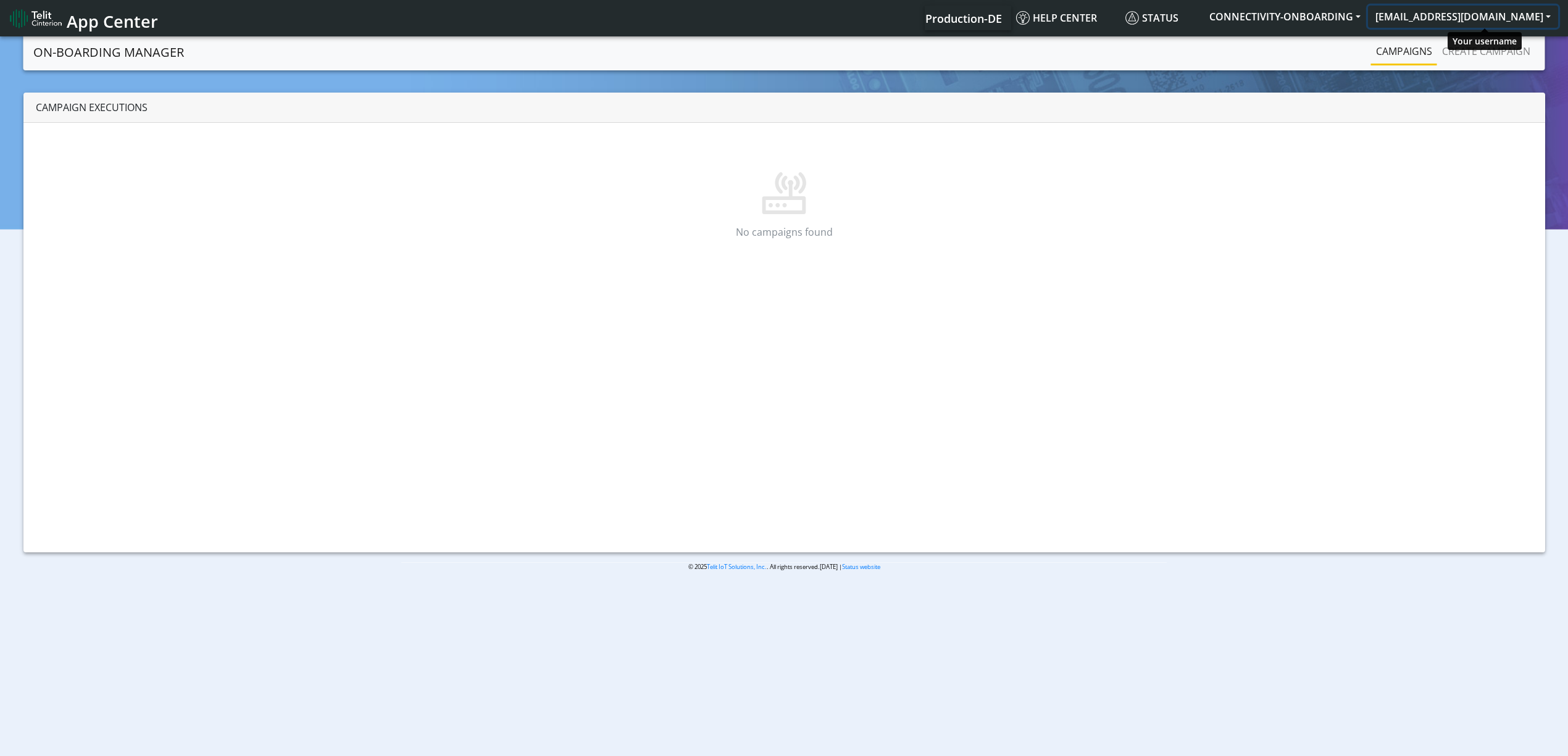
click at [1473, 25] on button "[EMAIL_ADDRESS][DOMAIN_NAME]" at bounding box center [1463, 17] width 190 height 23
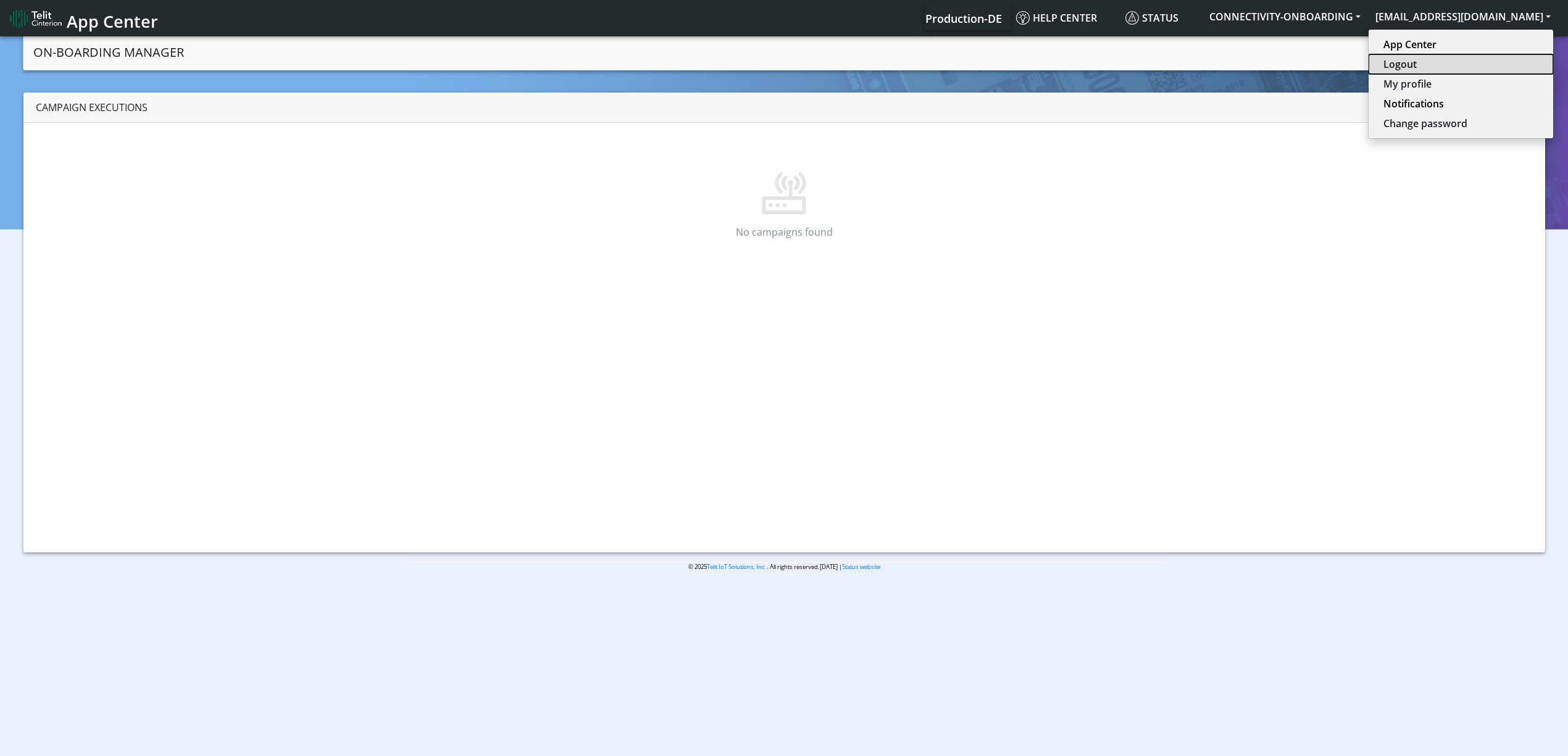
click at [1447, 69] on button "Logout" at bounding box center [1461, 64] width 185 height 20
